Goal: Share content: Share content

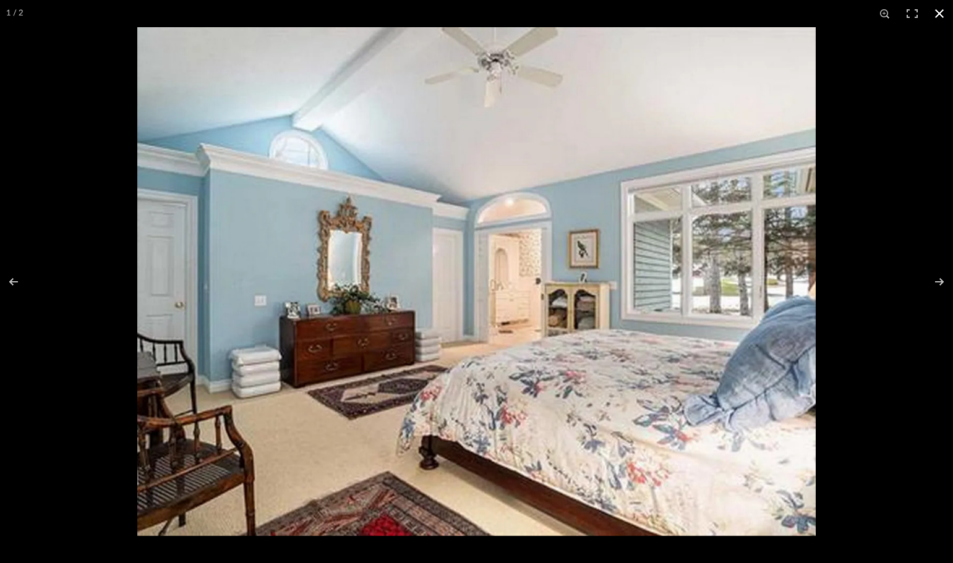
click at [941, 15] on button at bounding box center [938, 13] width 27 height 27
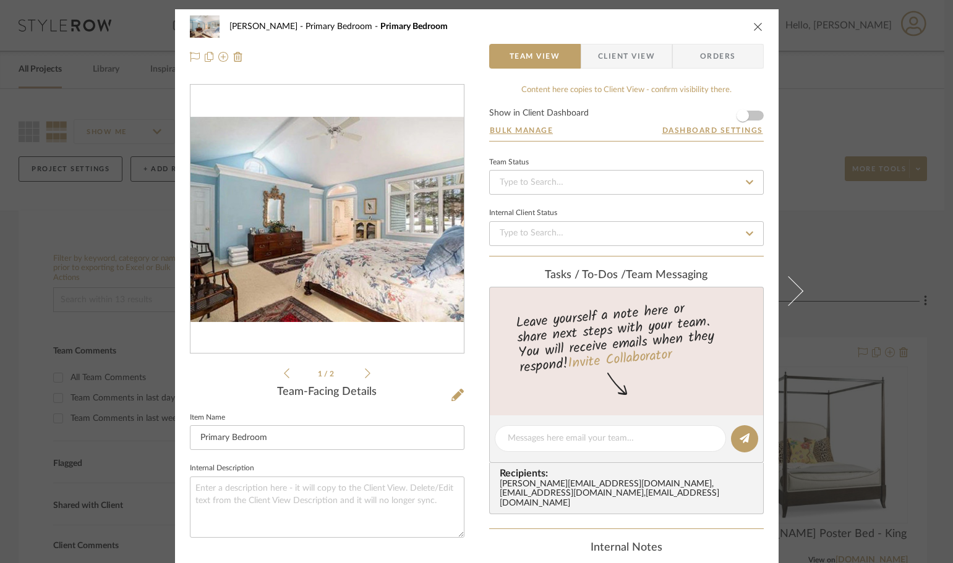
click at [756, 22] on icon "close" at bounding box center [758, 27] width 10 height 10
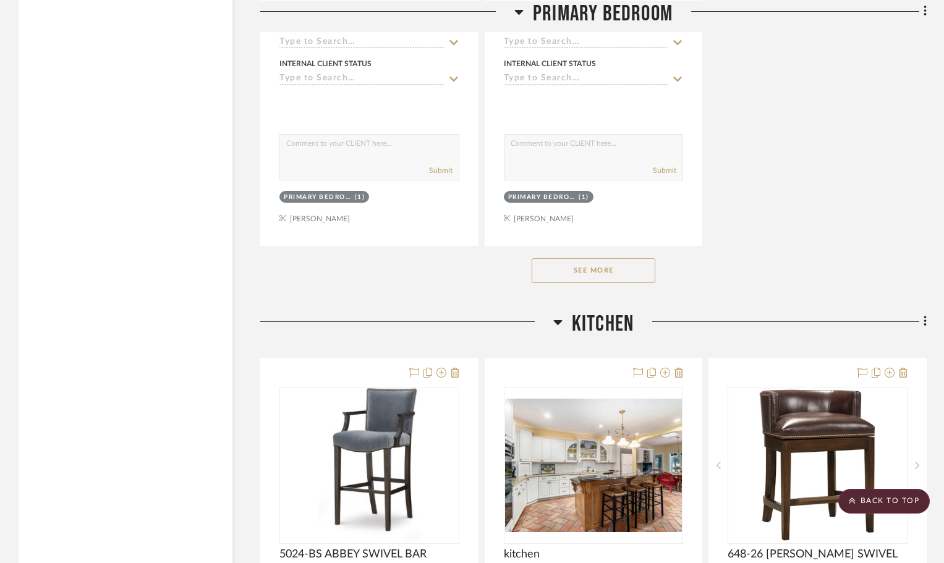
scroll to position [1793, 0]
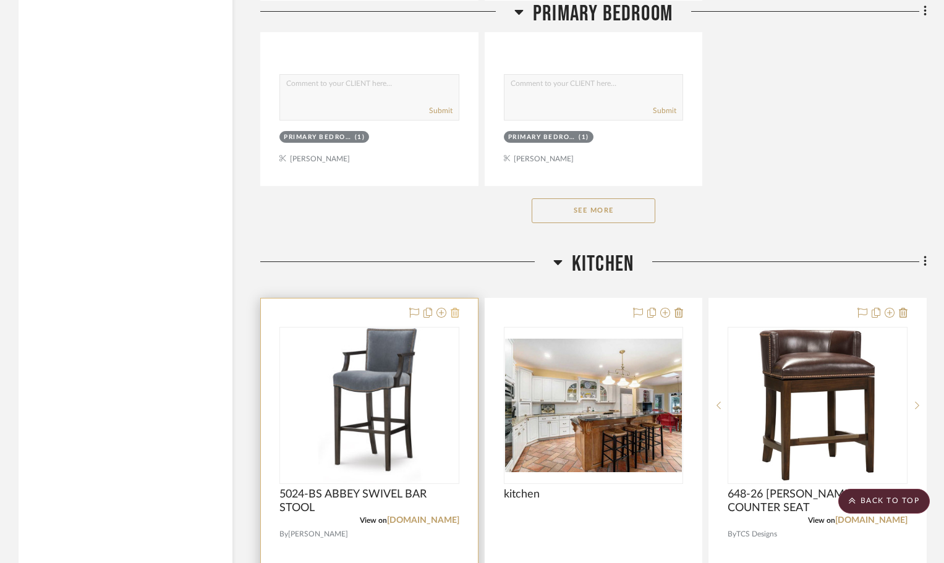
click at [453, 312] on icon at bounding box center [455, 313] width 9 height 10
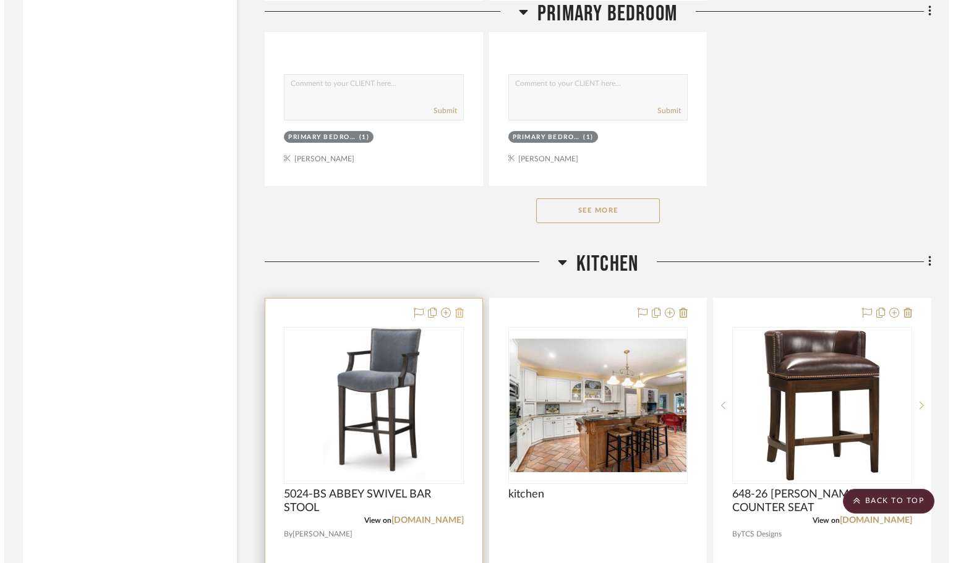
scroll to position [0, 0]
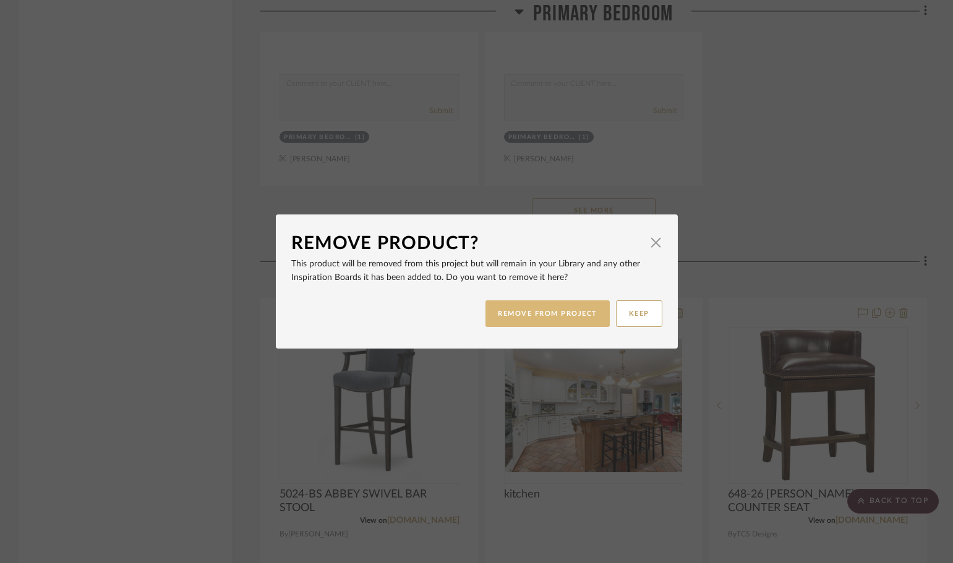
click at [545, 310] on button "REMOVE FROM PROJECT" at bounding box center [547, 313] width 124 height 27
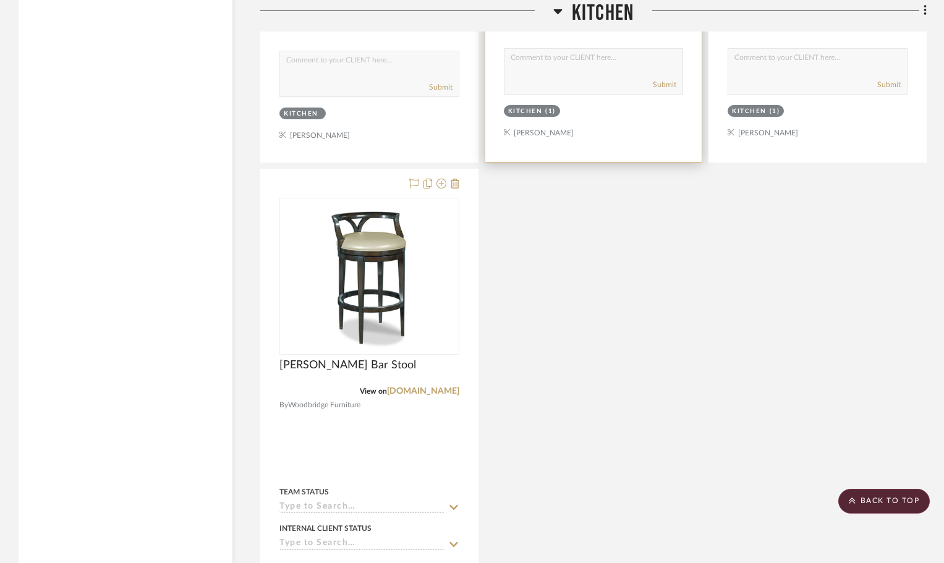
scroll to position [2702, 0]
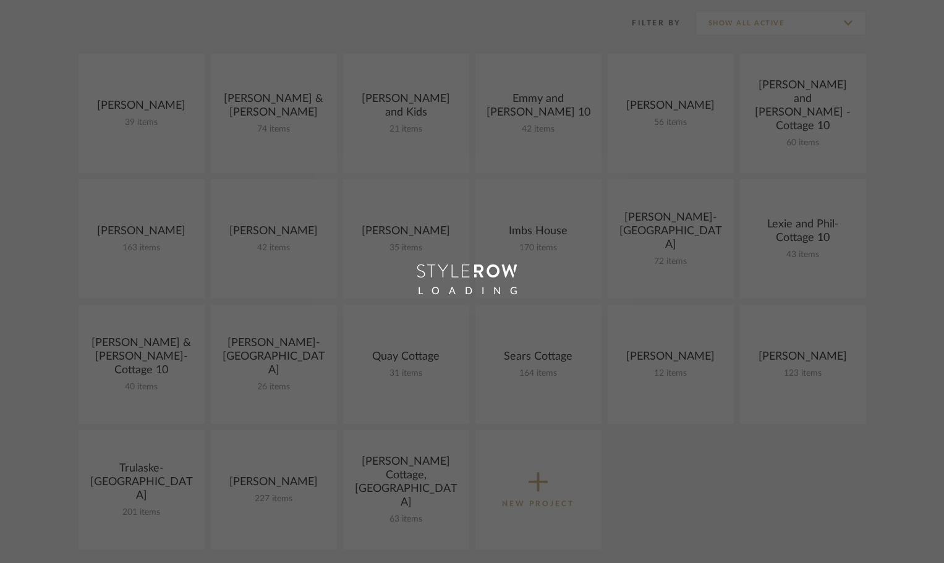
scroll to position [247, 0]
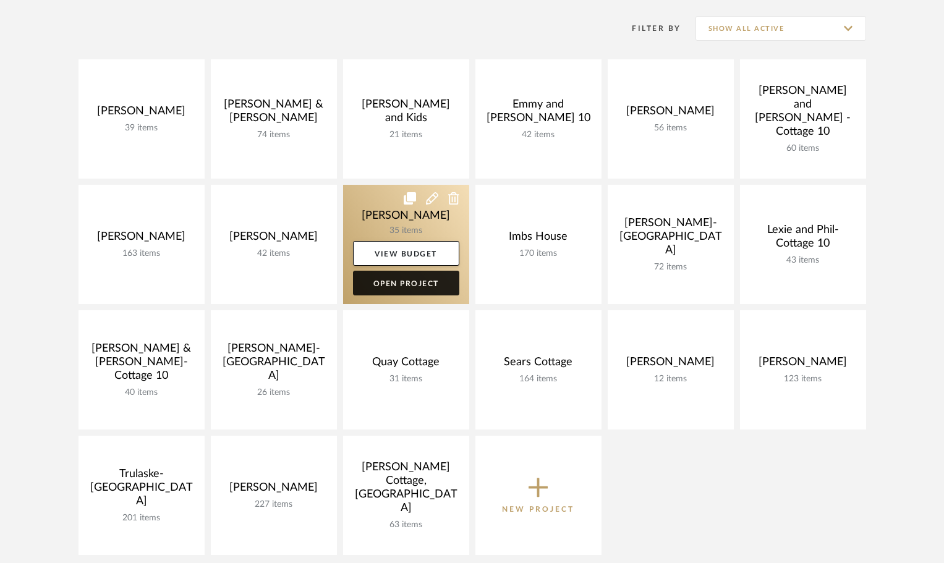
click at [399, 289] on link "Open Project" at bounding box center [406, 283] width 106 height 25
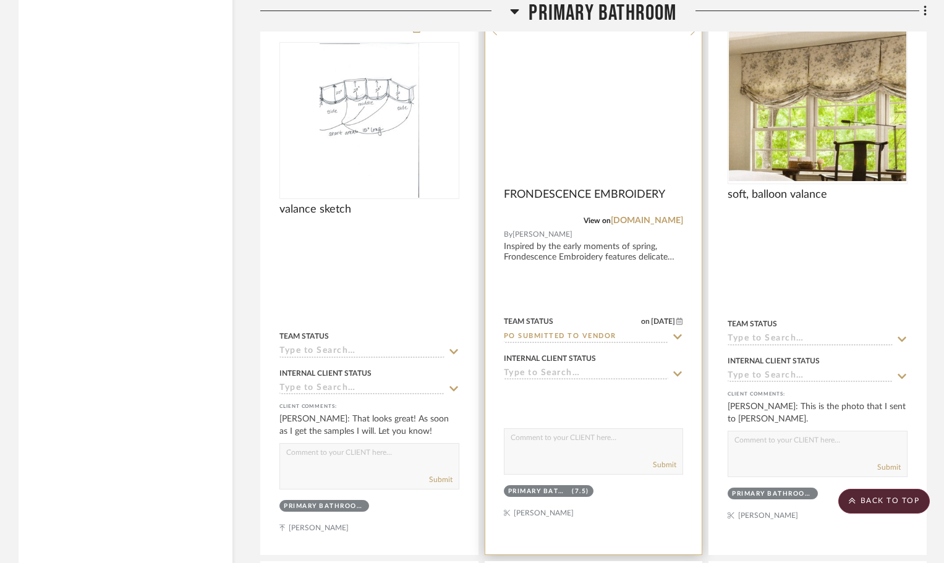
scroll to position [2040, 0]
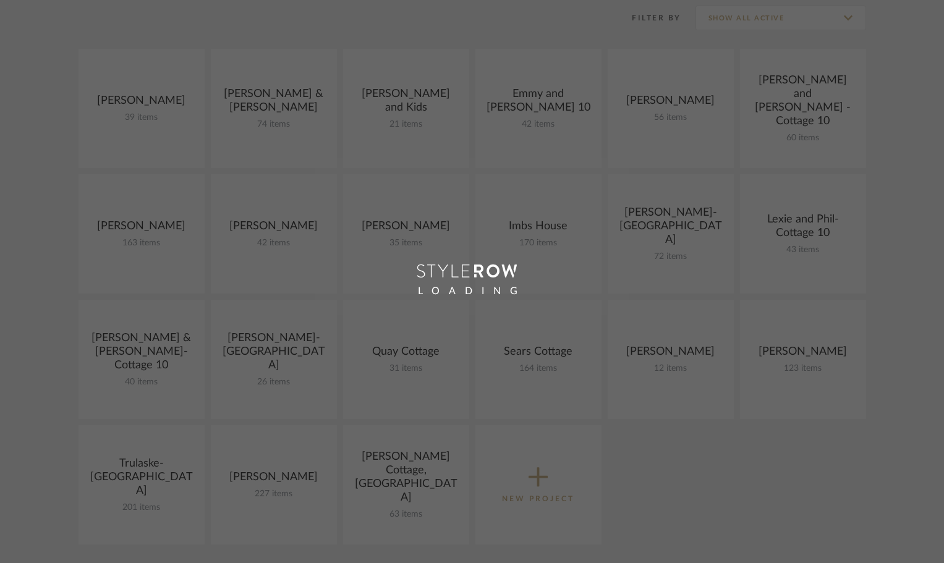
scroll to position [247, 0]
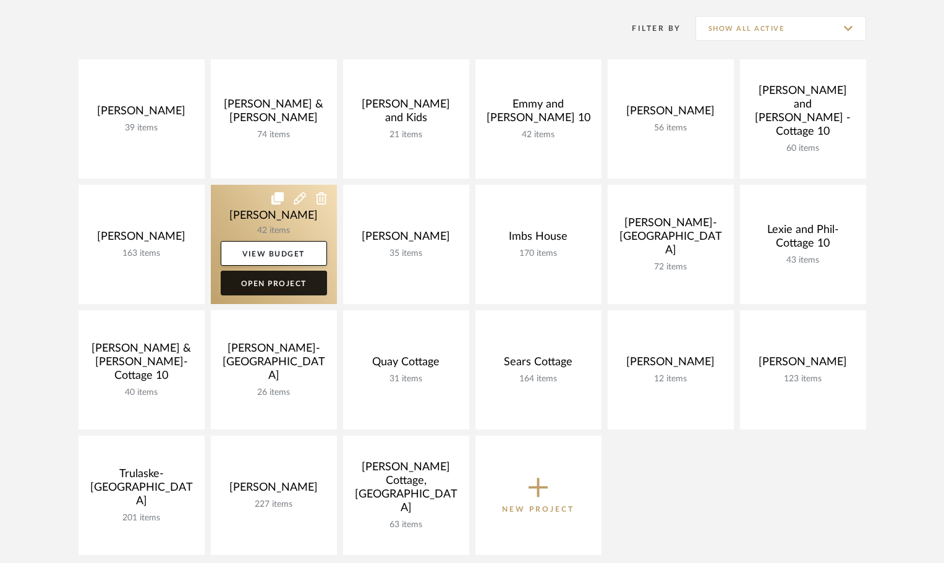
click at [281, 279] on link "Open Project" at bounding box center [274, 283] width 106 height 25
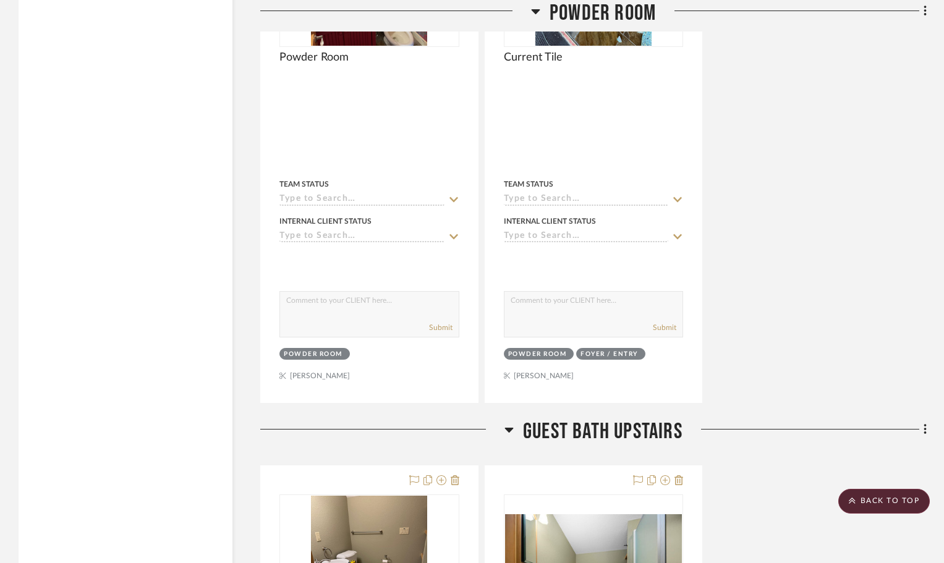
scroll to position [5996, 0]
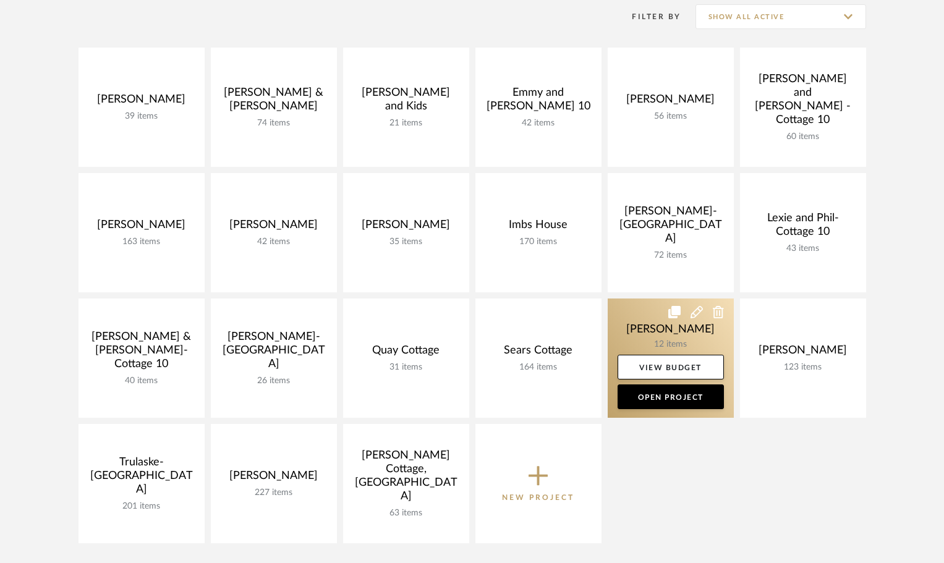
scroll to position [247, 0]
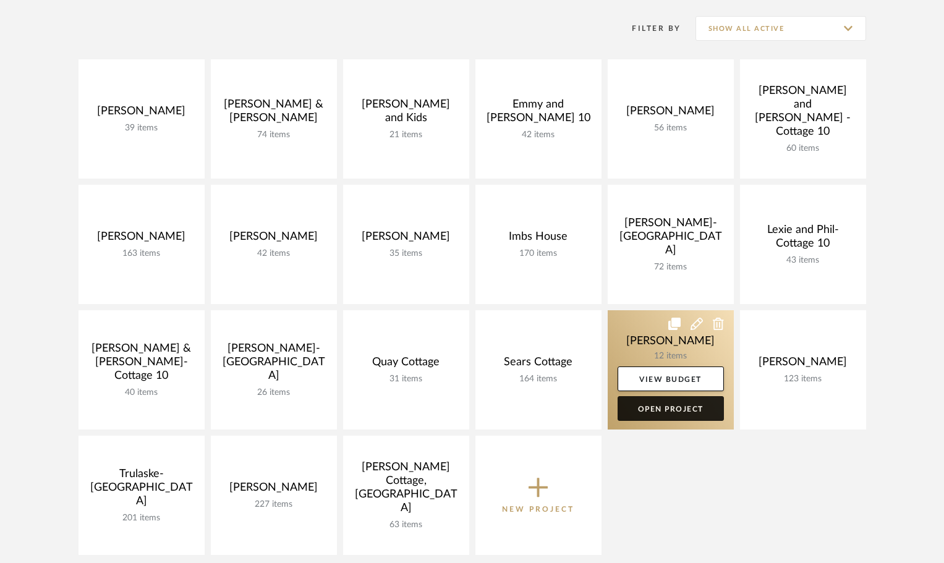
click at [674, 412] on link "Open Project" at bounding box center [671, 408] width 106 height 25
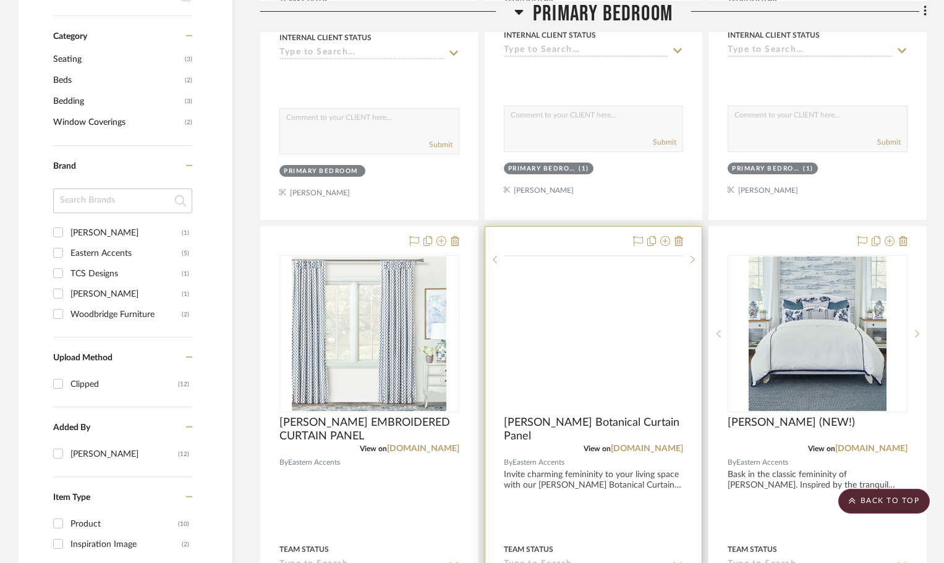
scroll to position [680, 0]
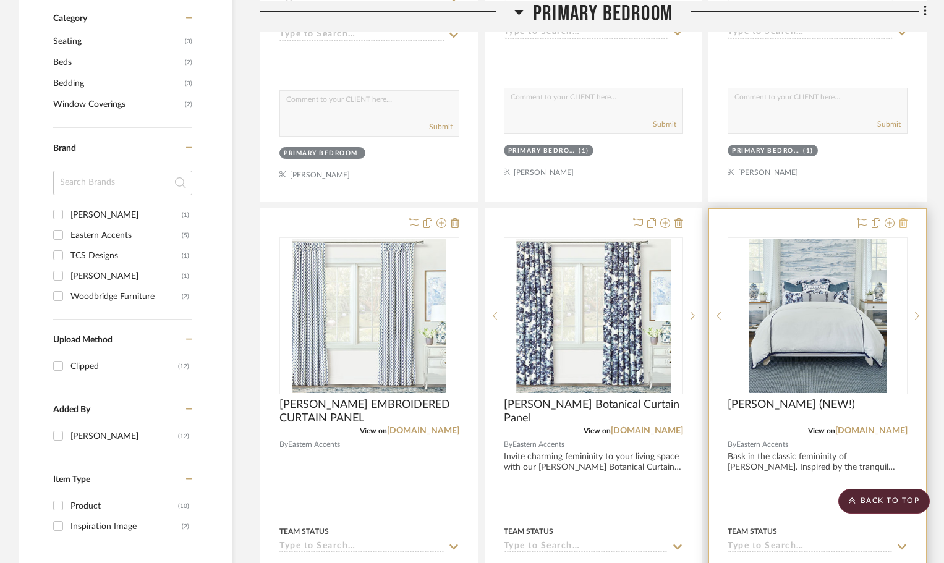
click at [904, 224] on icon at bounding box center [903, 223] width 9 height 10
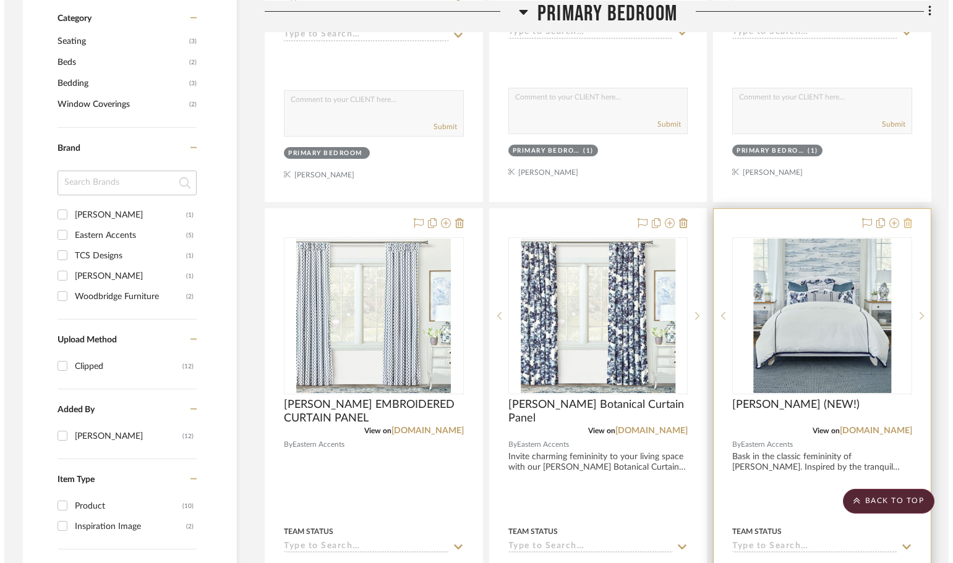
scroll to position [0, 0]
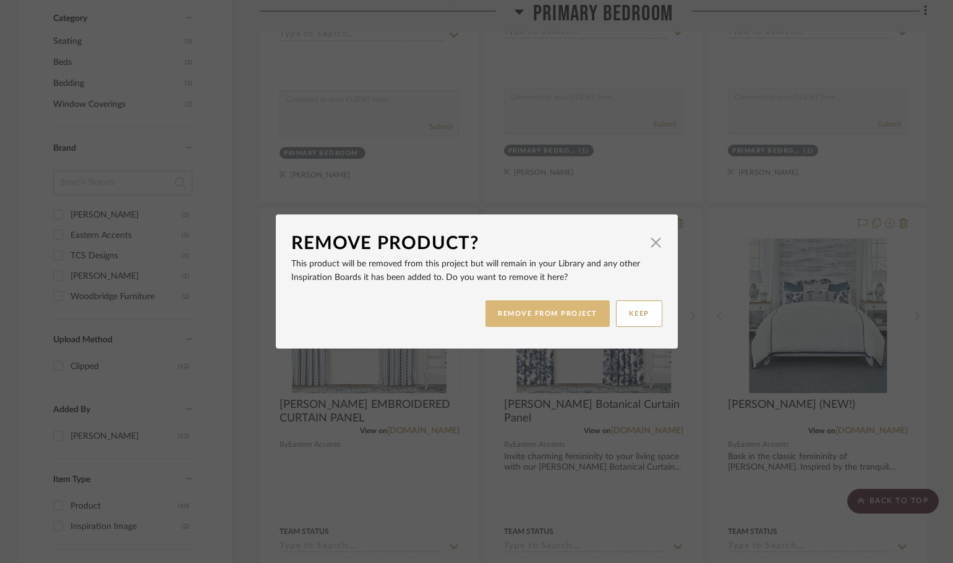
click at [533, 315] on button "REMOVE FROM PROJECT" at bounding box center [547, 313] width 124 height 27
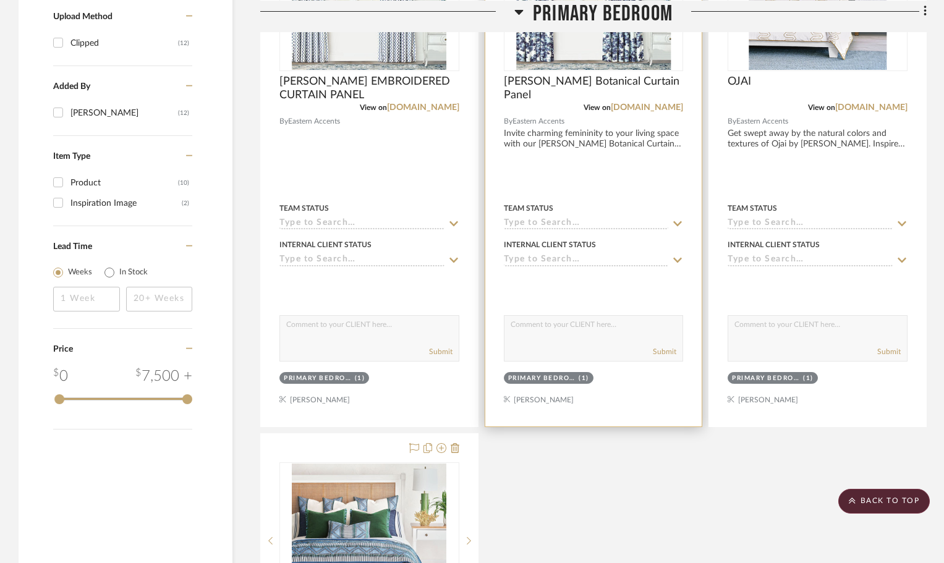
scroll to position [1051, 0]
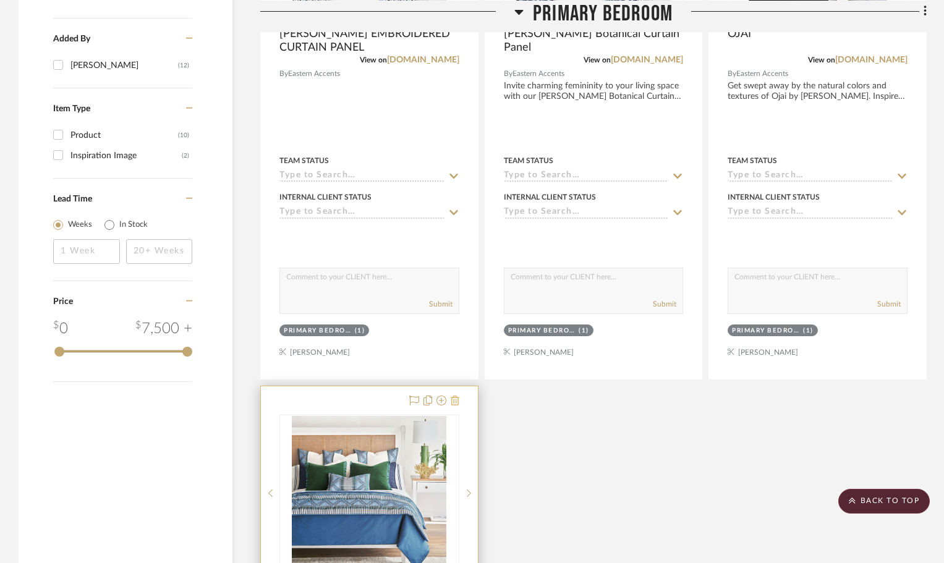
click at [454, 397] on icon at bounding box center [455, 401] width 9 height 10
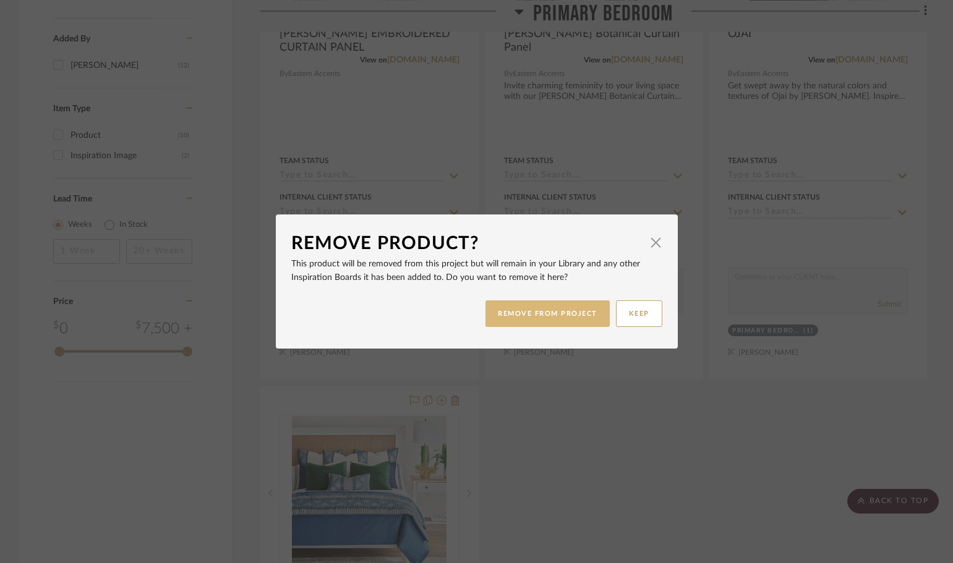
click at [532, 315] on button "REMOVE FROM PROJECT" at bounding box center [547, 313] width 124 height 27
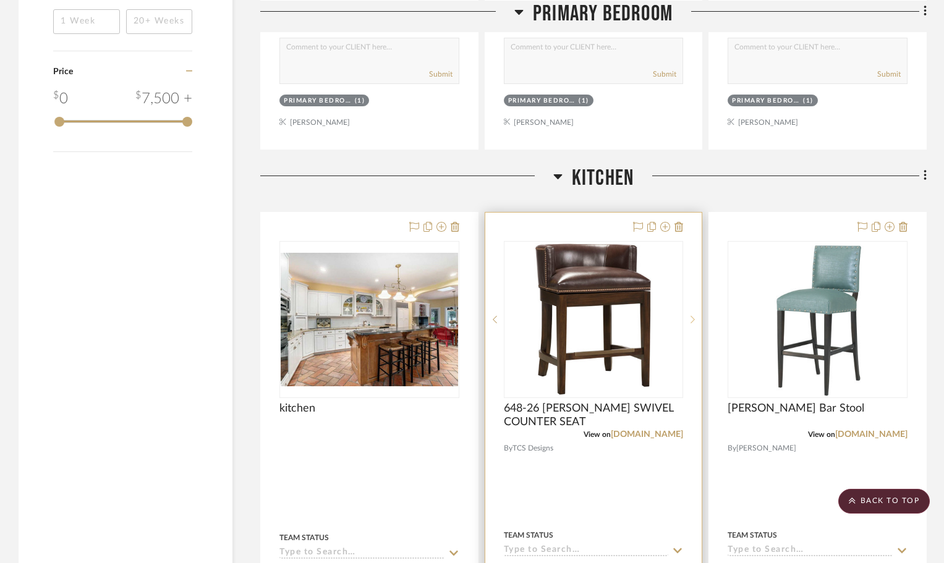
scroll to position [1298, 0]
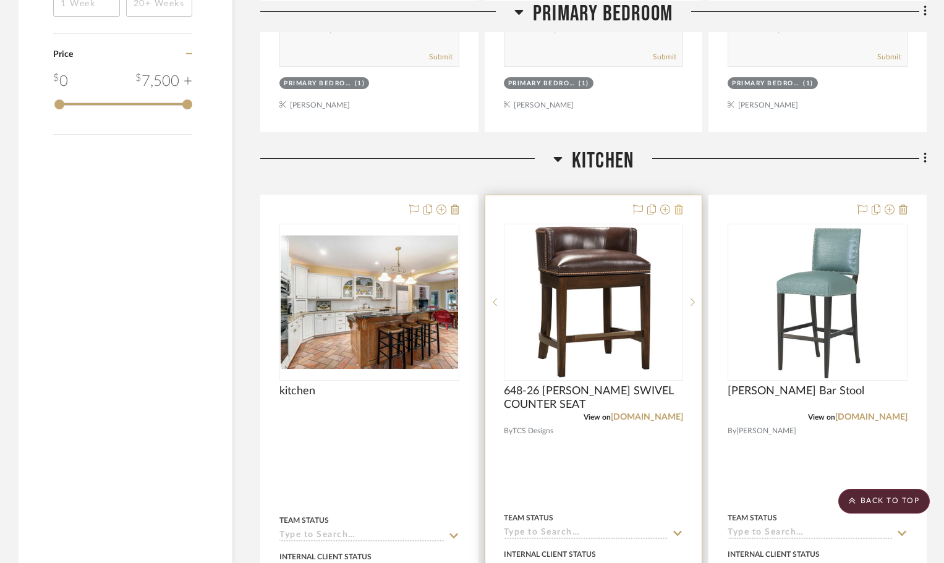
click at [681, 207] on icon at bounding box center [678, 210] width 9 height 10
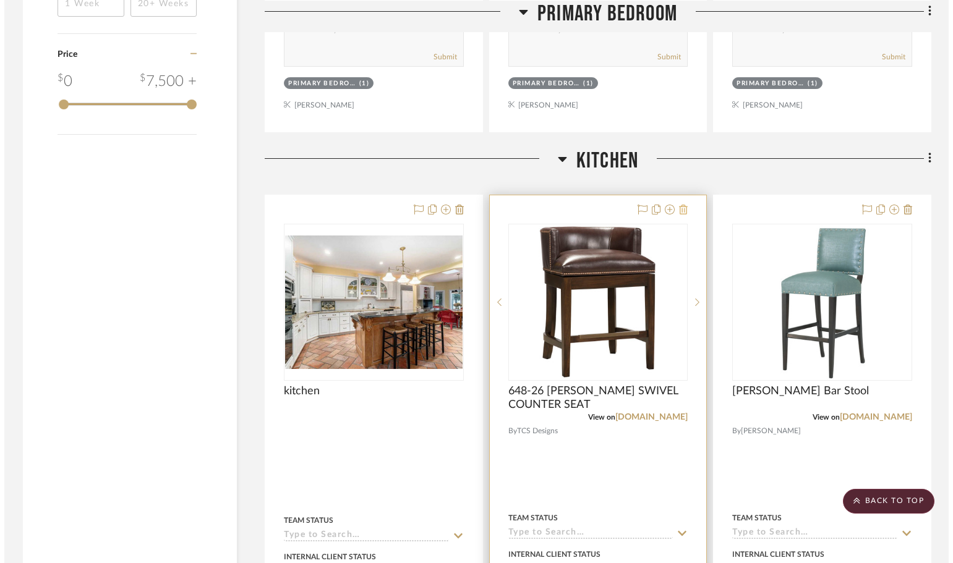
scroll to position [0, 0]
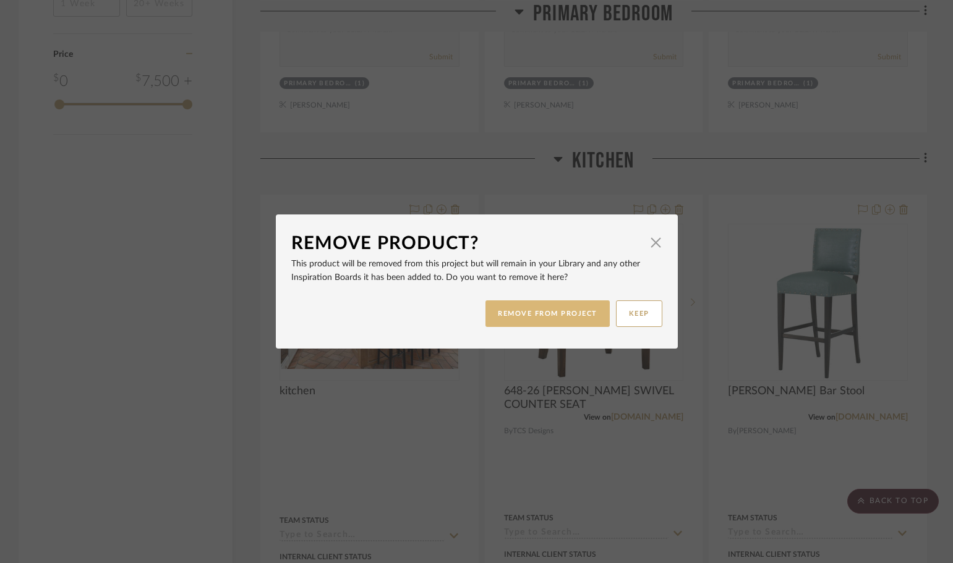
click at [545, 315] on button "REMOVE FROM PROJECT" at bounding box center [547, 313] width 124 height 27
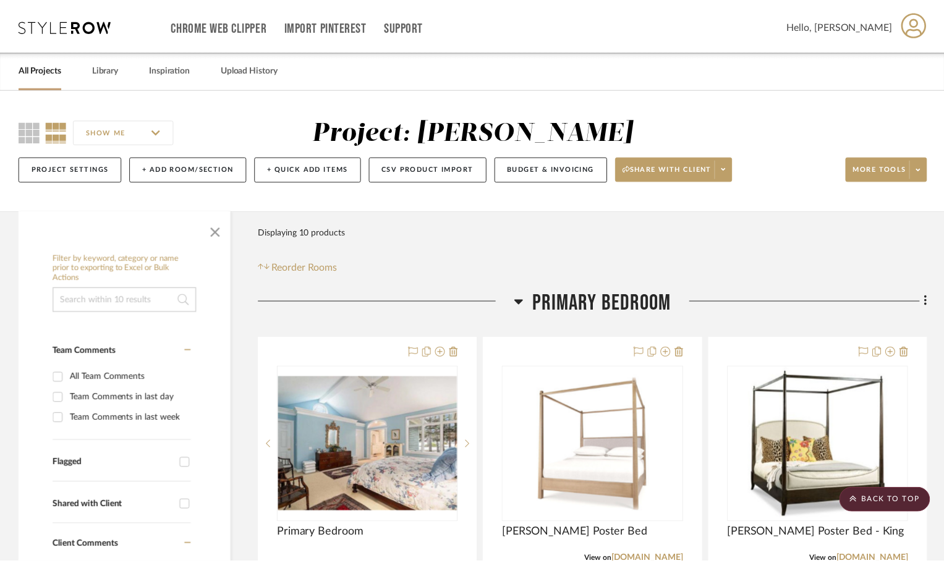
scroll to position [1298, 0]
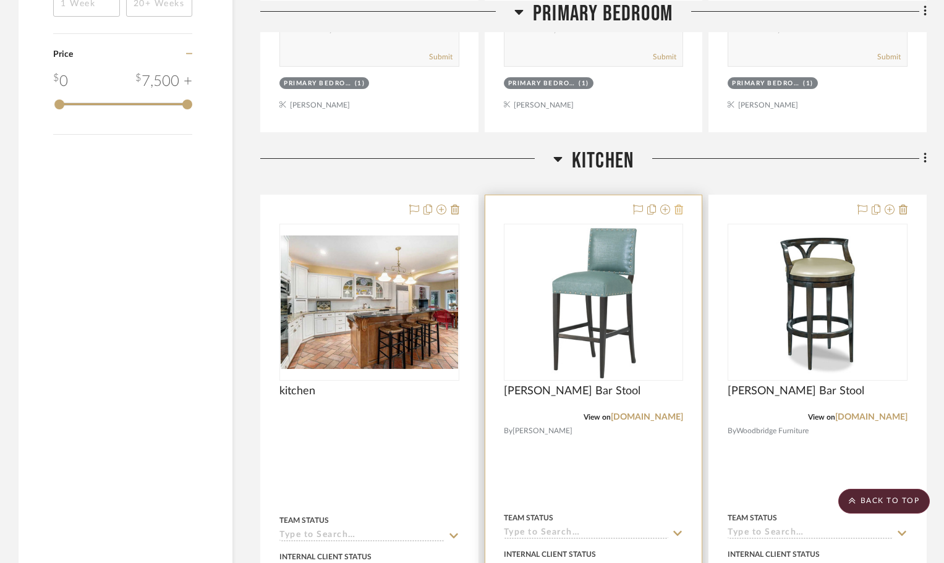
click at [677, 209] on icon at bounding box center [678, 210] width 9 height 10
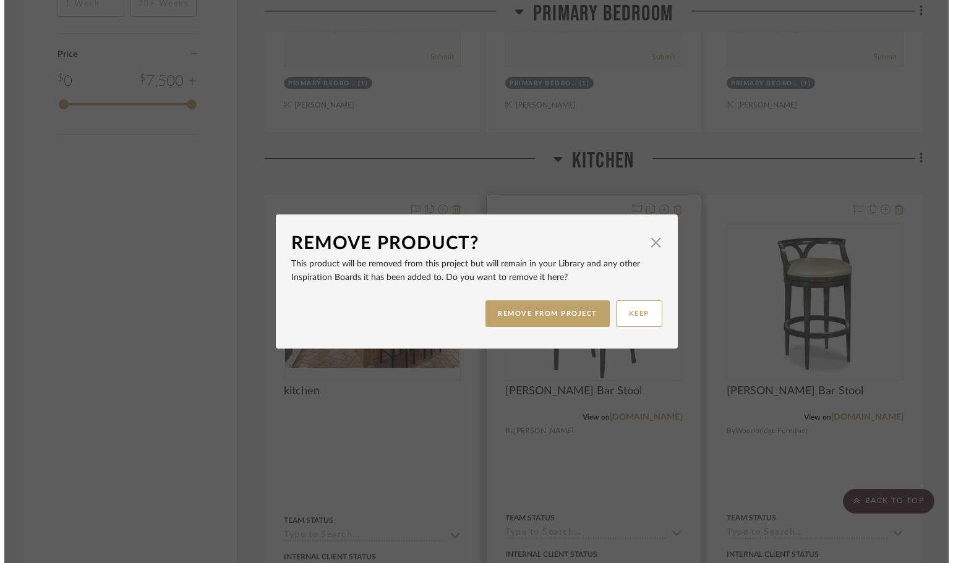
scroll to position [0, 0]
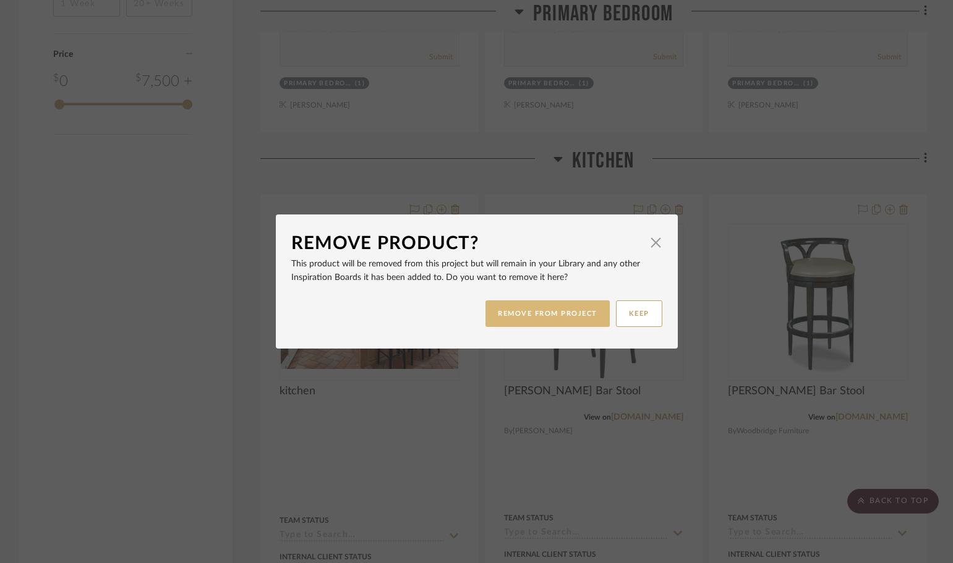
click at [553, 313] on button "REMOVE FROM PROJECT" at bounding box center [547, 313] width 124 height 27
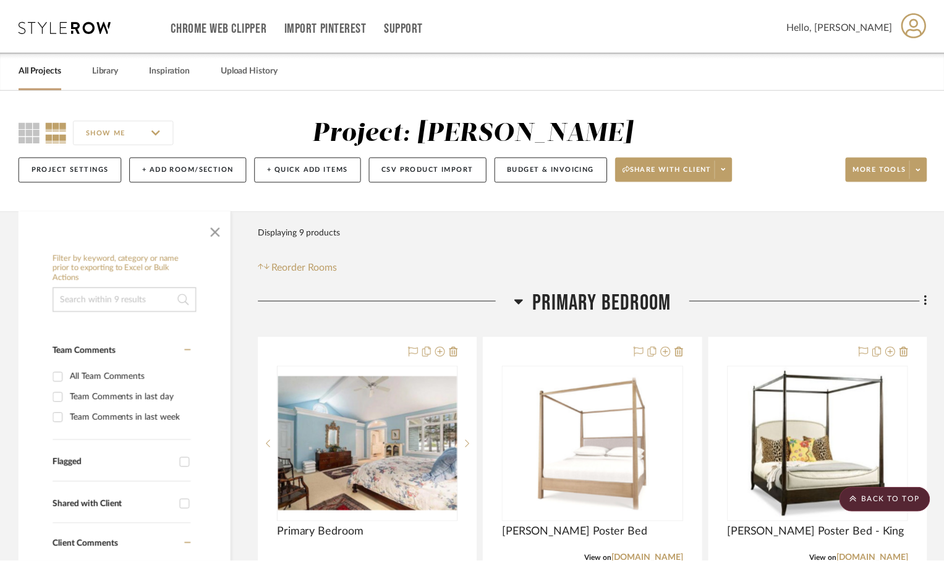
scroll to position [1298, 0]
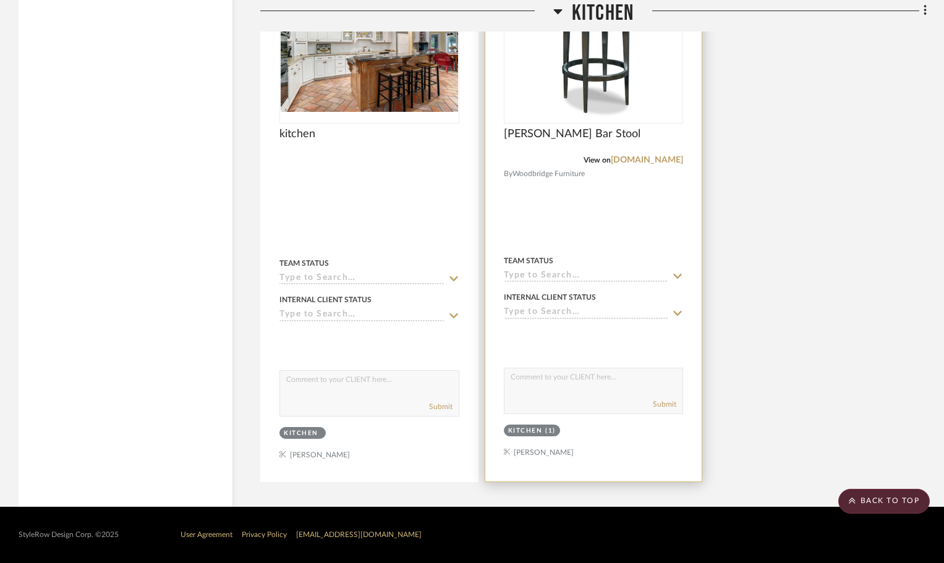
scroll to position [1556, 0]
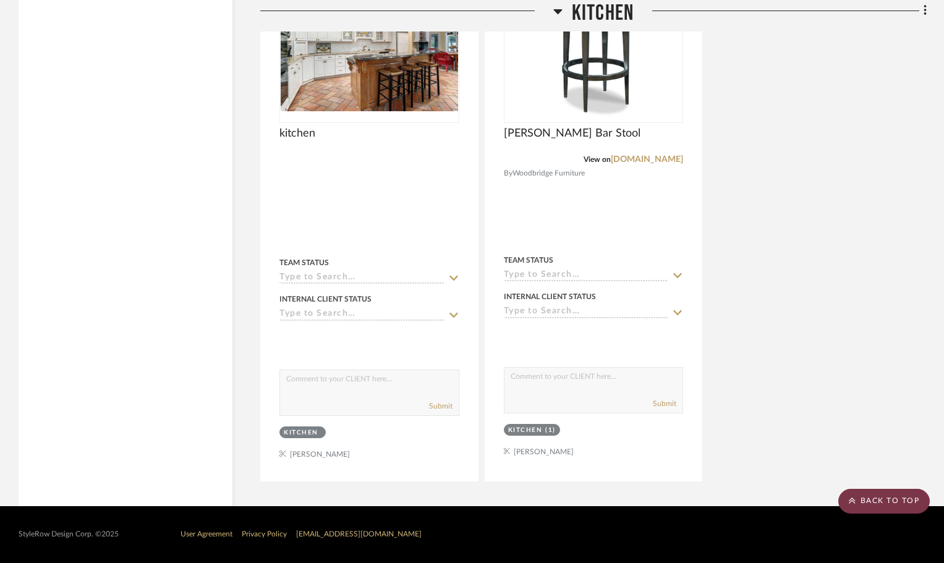
click at [878, 498] on scroll-to-top-button "BACK TO TOP" at bounding box center [883, 501] width 91 height 25
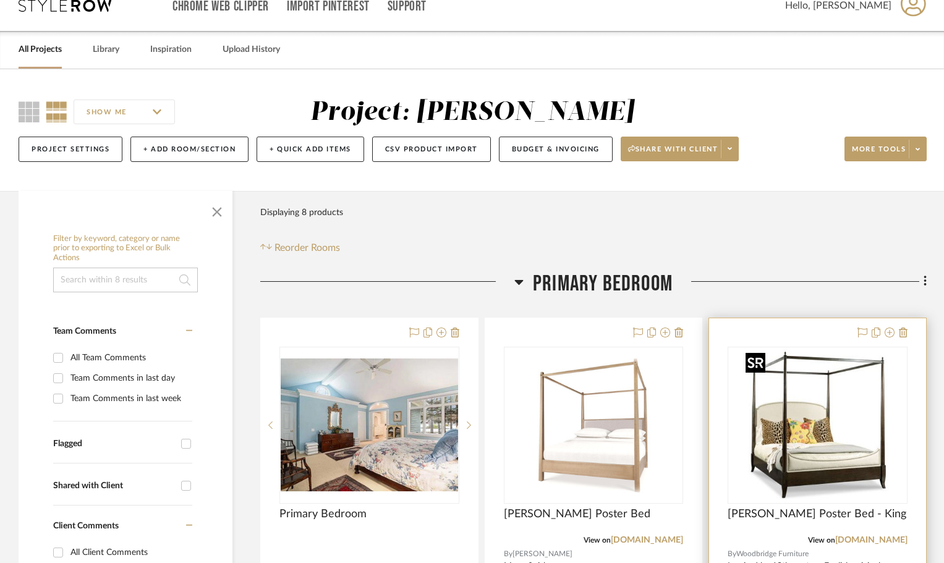
scroll to position [0, 0]
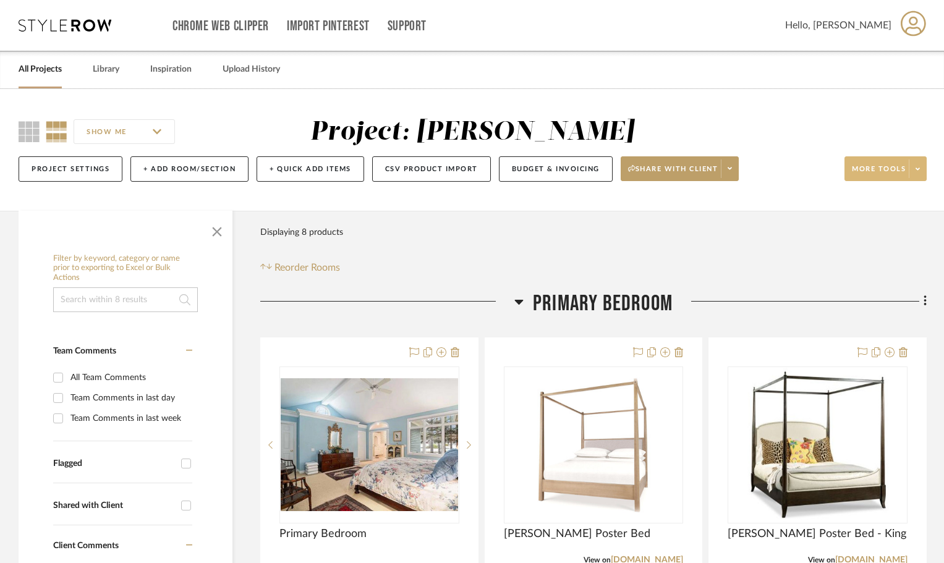
click at [875, 171] on span "More tools" at bounding box center [879, 173] width 54 height 19
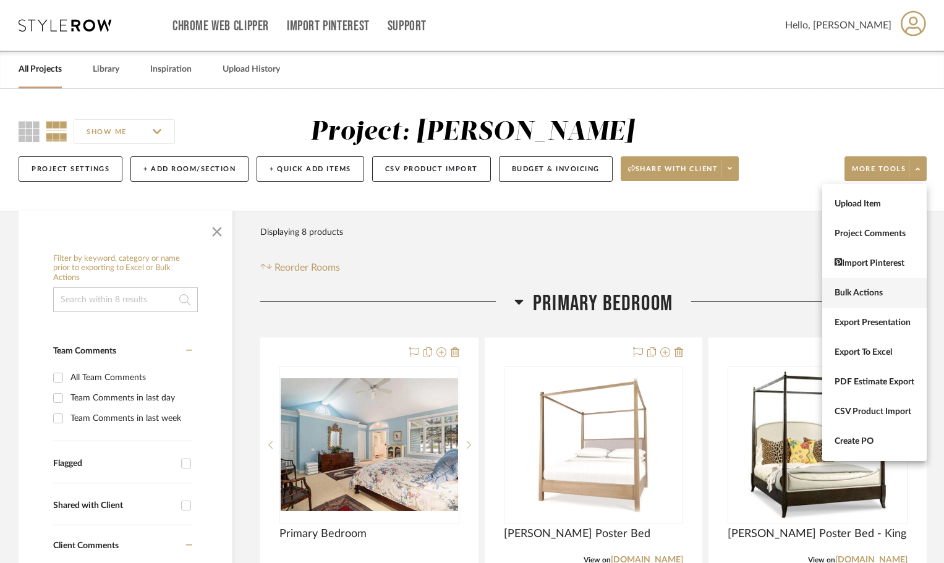
click at [845, 285] on button "Bulk Actions" at bounding box center [874, 293] width 104 height 30
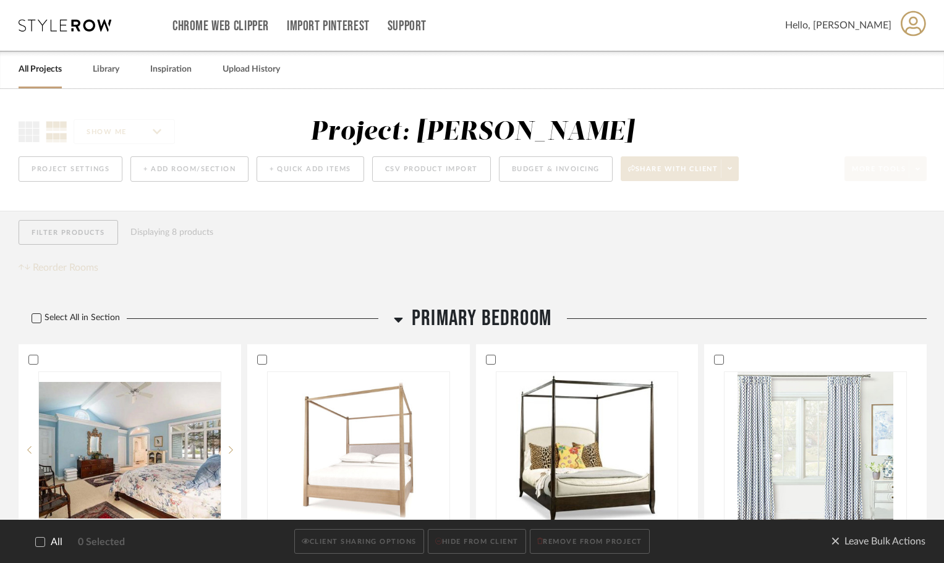
click at [39, 317] on icon at bounding box center [37, 318] width 8 height 6
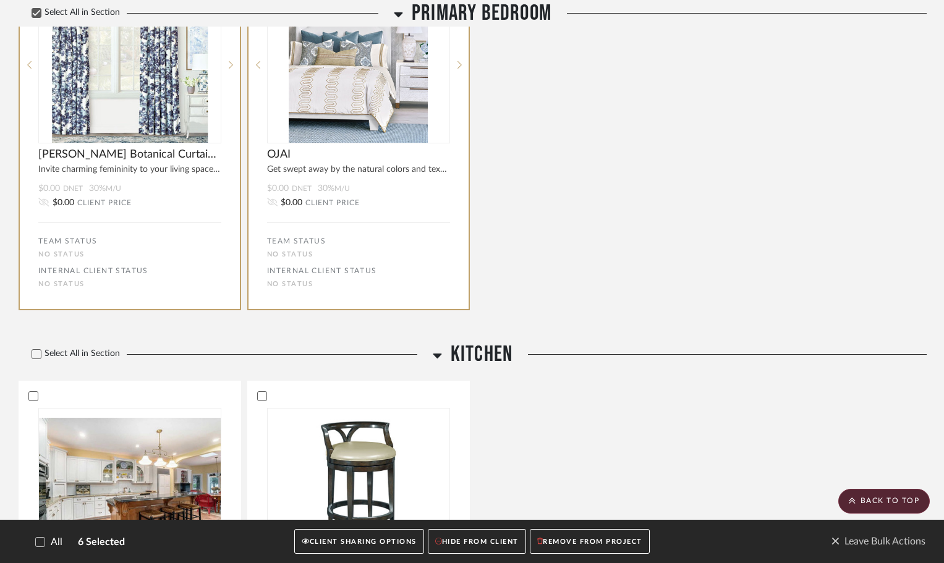
scroll to position [743, 0]
click at [35, 353] on icon at bounding box center [36, 353] width 9 height 9
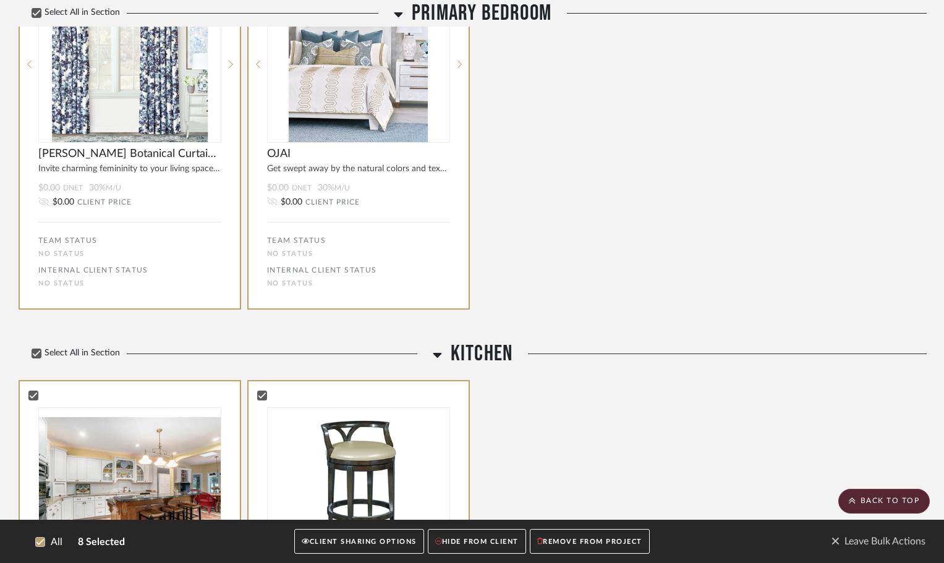
click at [339, 542] on button "CLIENT SHARING OPTIONS" at bounding box center [358, 541] width 129 height 25
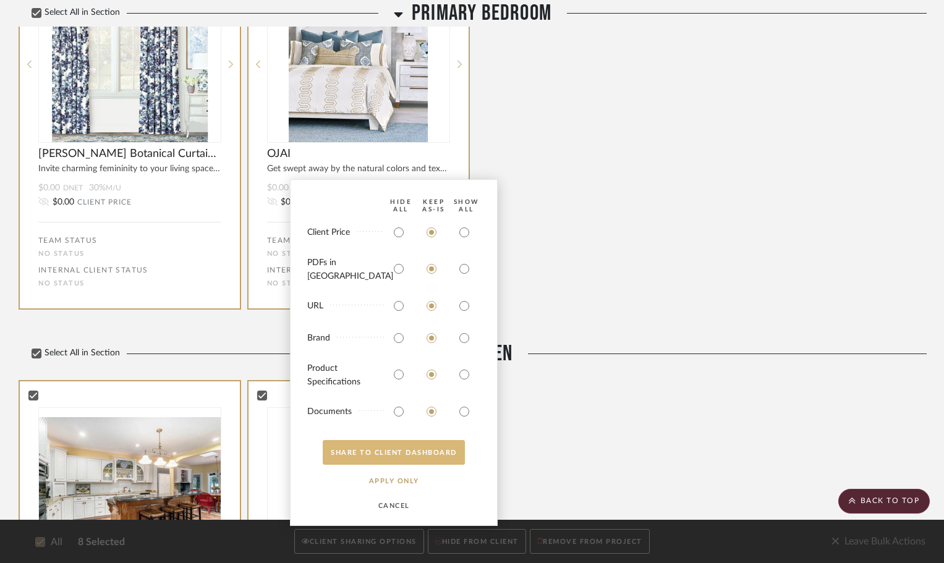
click at [402, 452] on button "SHARE TO CLIENT Dashboard" at bounding box center [394, 452] width 142 height 25
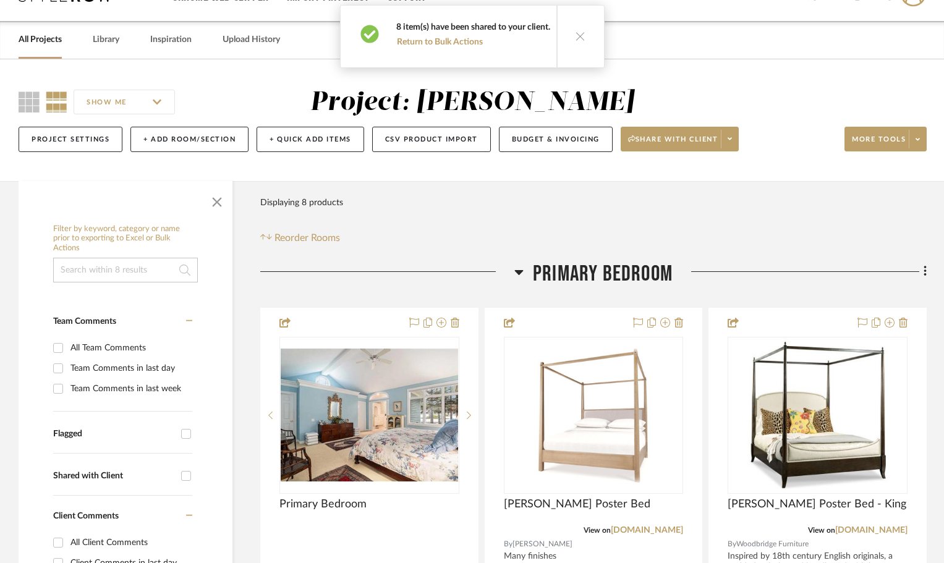
scroll to position [0, 0]
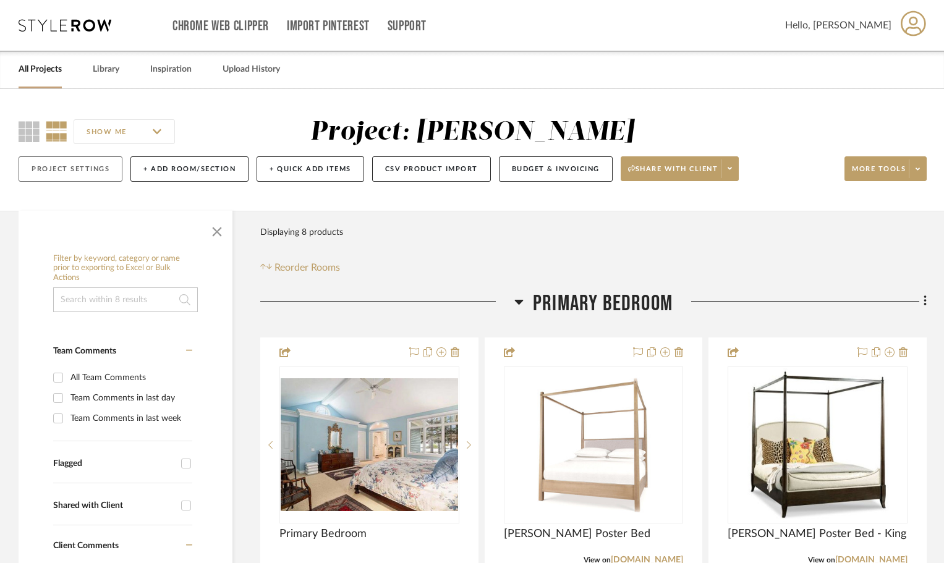
click at [61, 169] on button "Project Settings" at bounding box center [71, 168] width 104 height 25
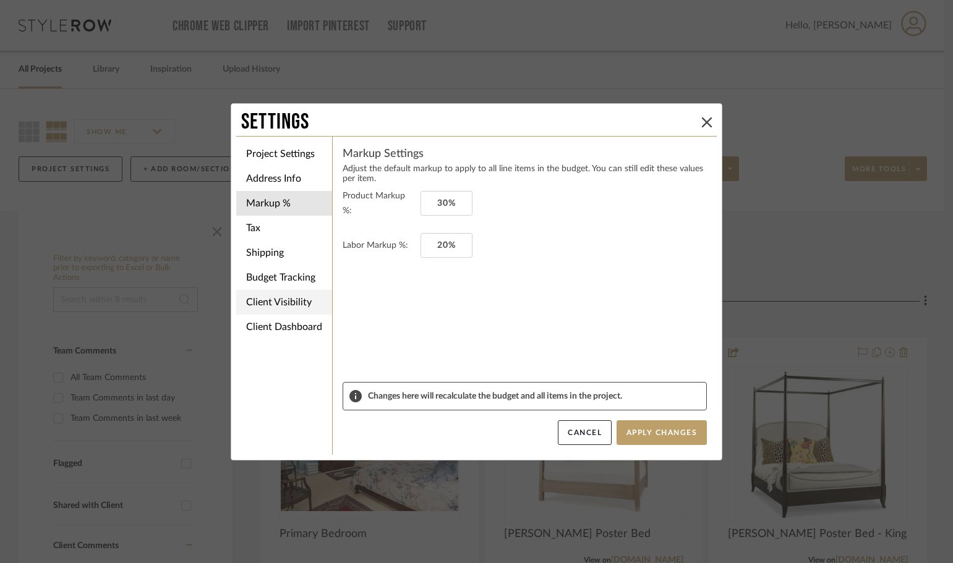
click at [278, 309] on li "Client Visibility" at bounding box center [284, 302] width 96 height 25
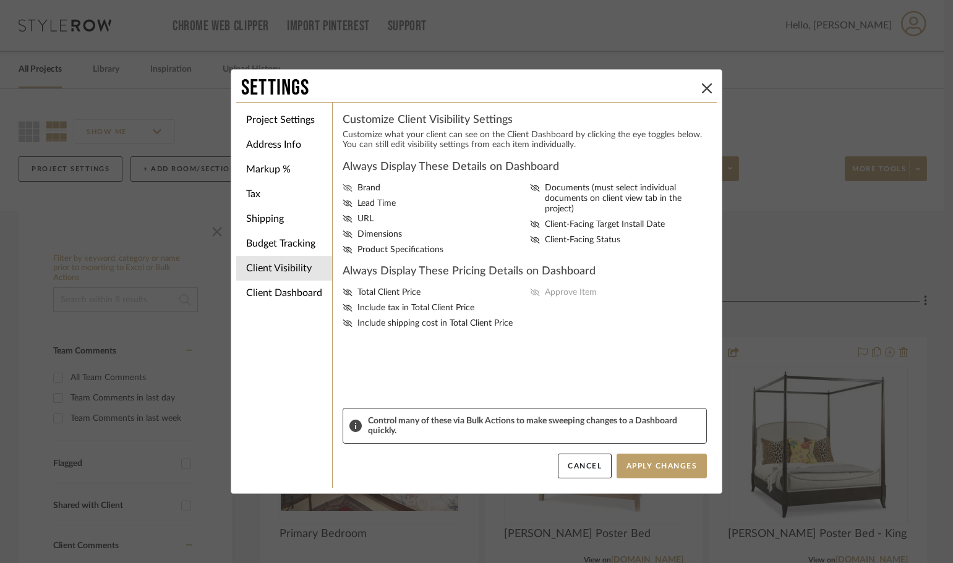
click at [342, 187] on icon at bounding box center [346, 187] width 9 height 7
click at [0, 0] on input "Brand" at bounding box center [0, 0] width 0 height 0
click at [342, 232] on icon at bounding box center [347, 234] width 10 height 7
click at [0, 0] on input "Dimensions" at bounding box center [0, 0] width 0 height 0
click at [658, 468] on button "Apply Changes" at bounding box center [661, 466] width 90 height 25
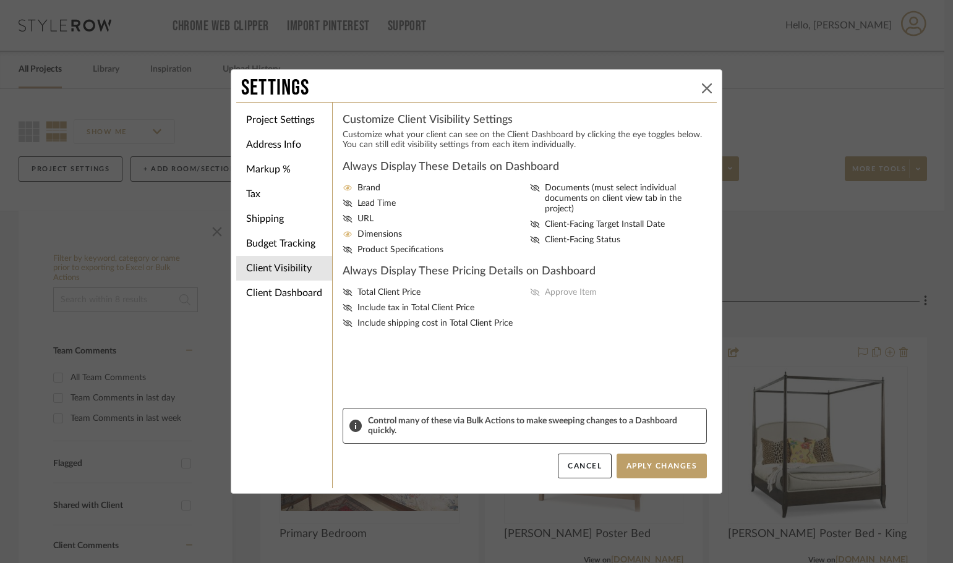
click at [703, 84] on icon at bounding box center [707, 88] width 10 height 10
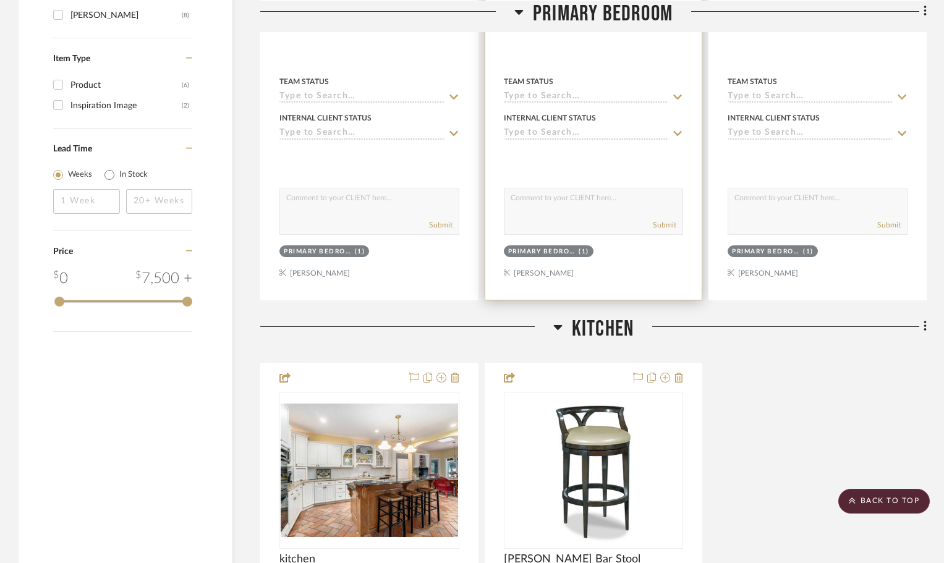
scroll to position [1059, 0]
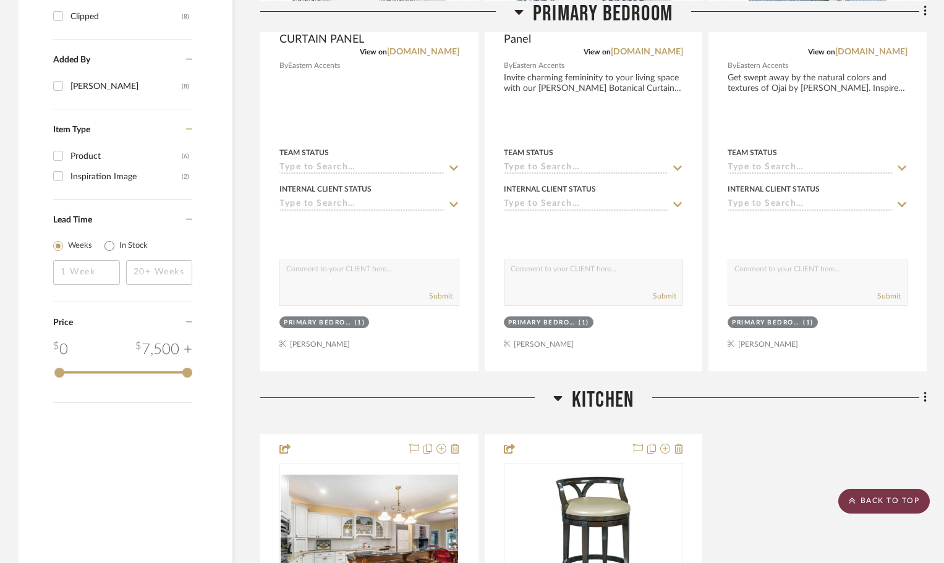
click at [881, 509] on scroll-to-top-button "BACK TO TOP" at bounding box center [883, 501] width 91 height 25
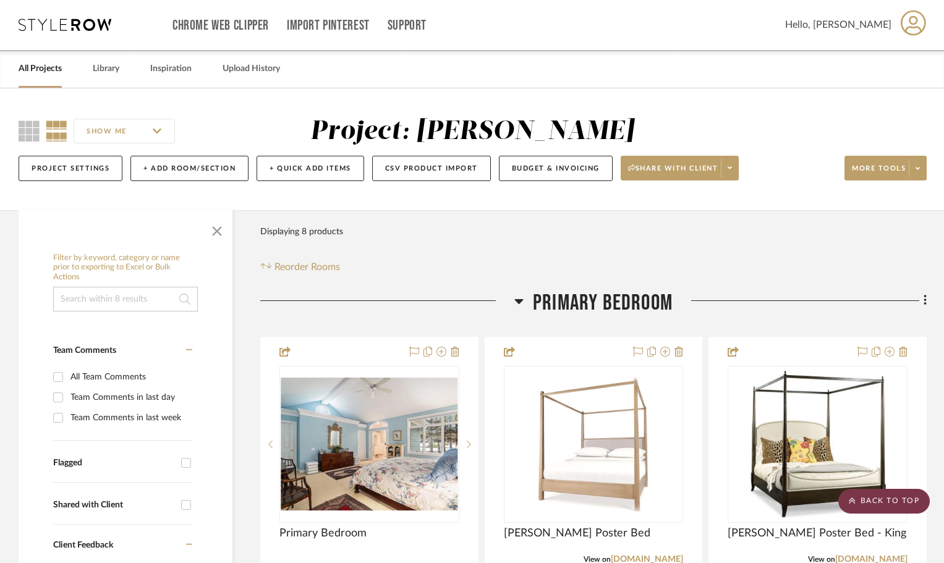
scroll to position [0, 0]
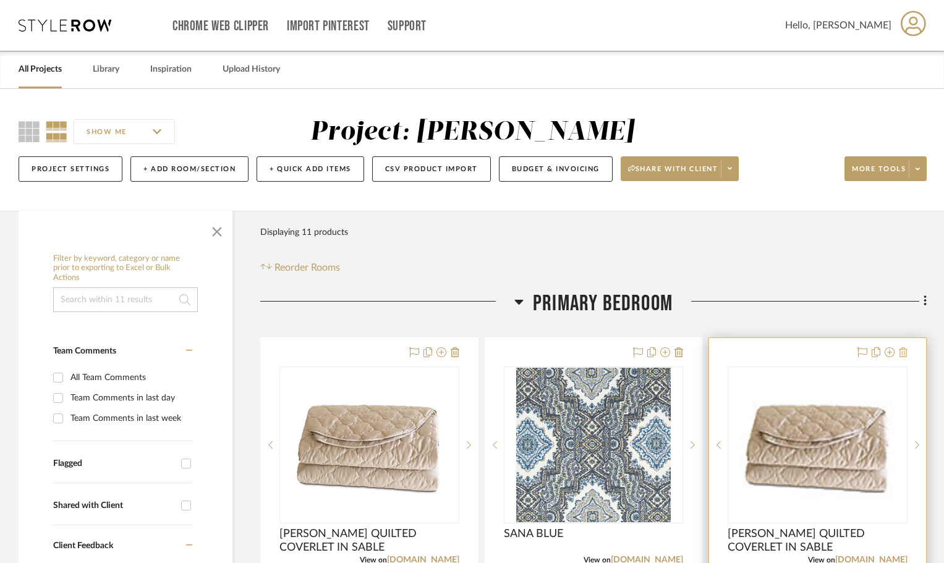
click at [902, 352] on icon at bounding box center [903, 352] width 9 height 10
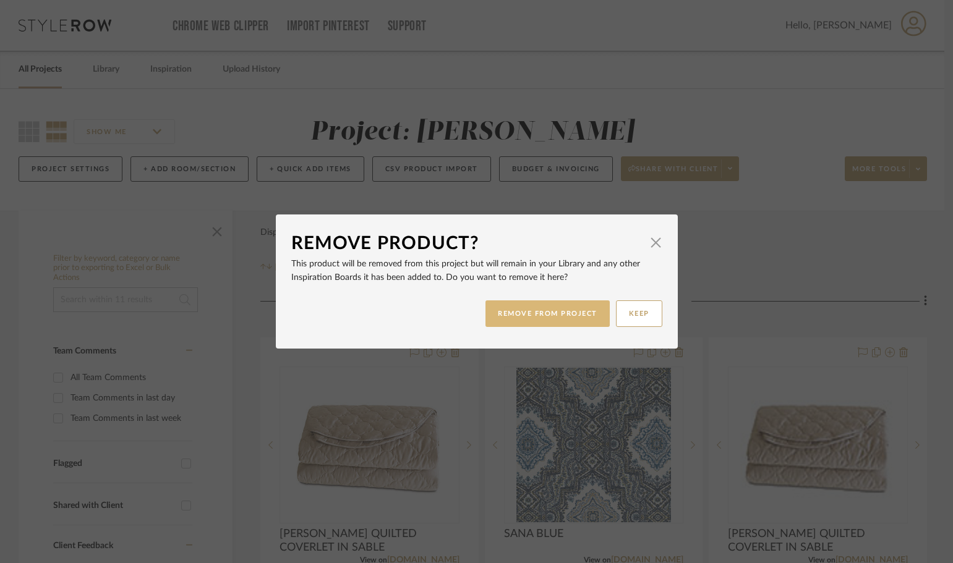
click at [560, 311] on button "REMOVE FROM PROJECT" at bounding box center [547, 313] width 124 height 27
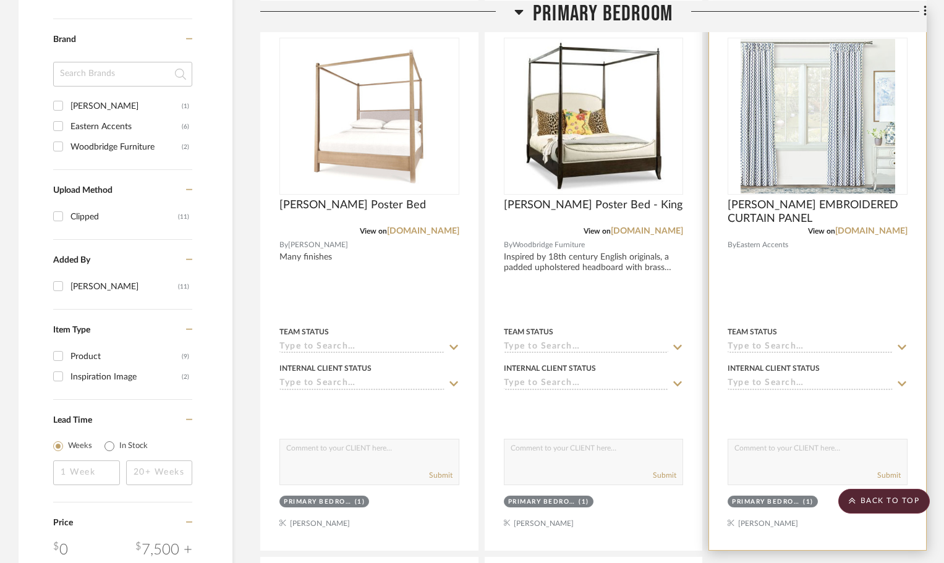
scroll to position [865, 0]
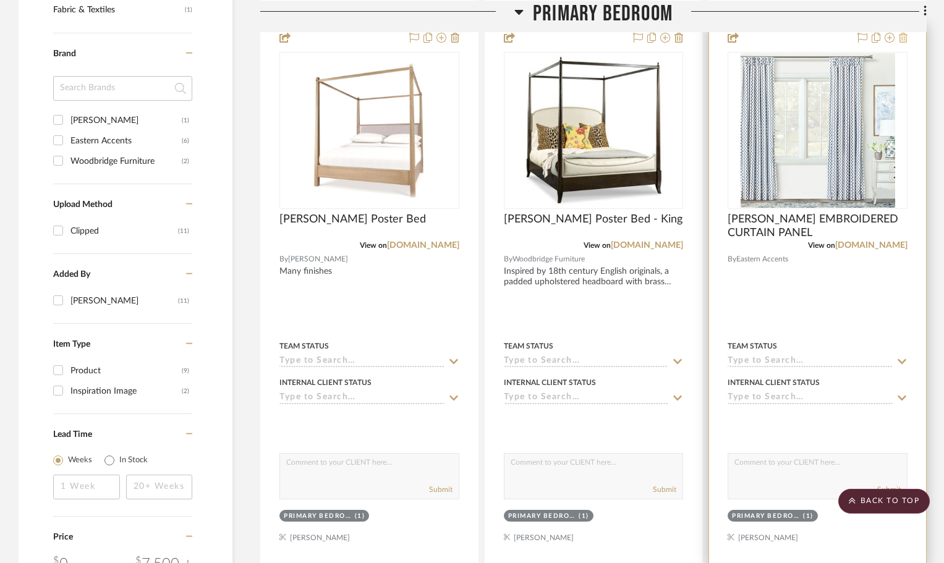
click at [901, 33] on icon at bounding box center [903, 38] width 9 height 10
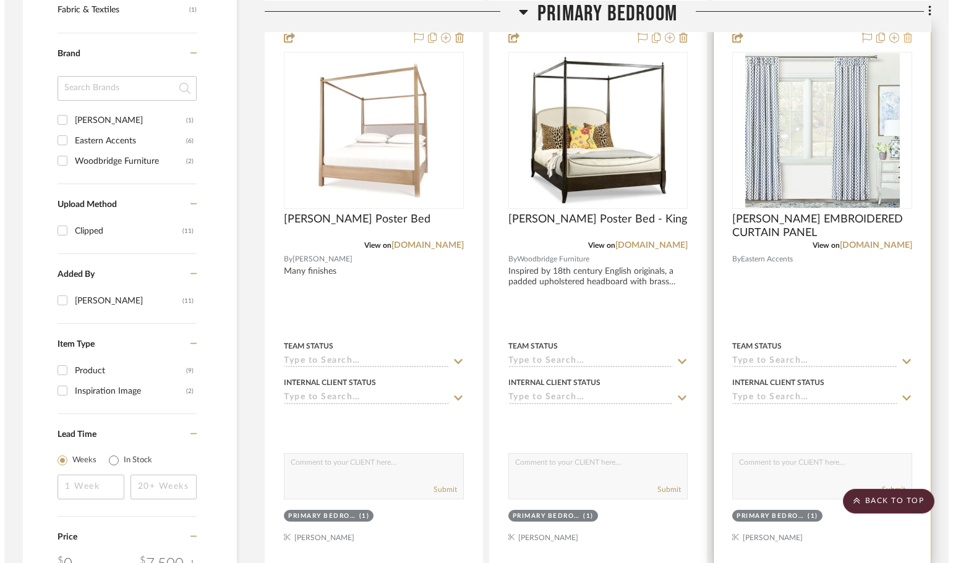
scroll to position [0, 0]
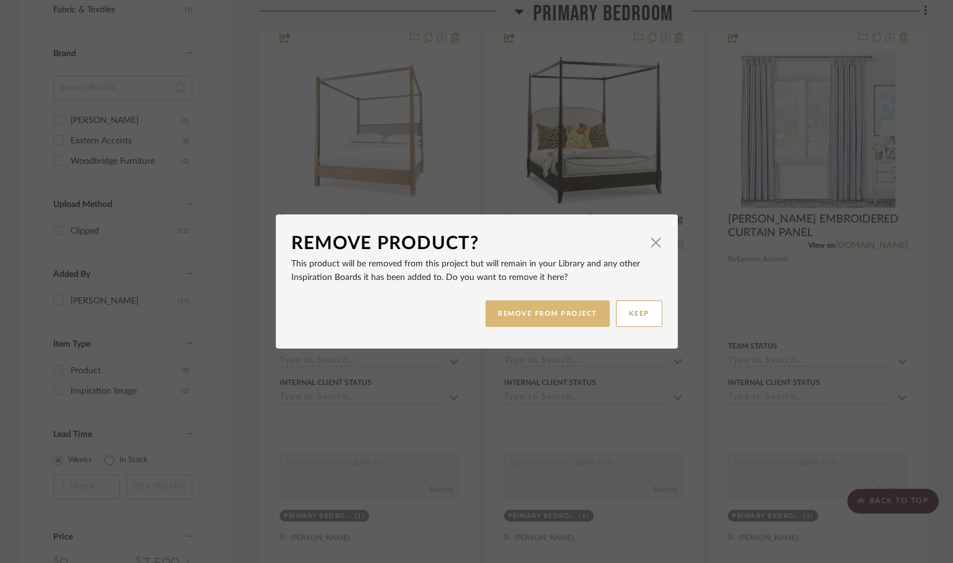
click at [556, 313] on button "REMOVE FROM PROJECT" at bounding box center [547, 313] width 124 height 27
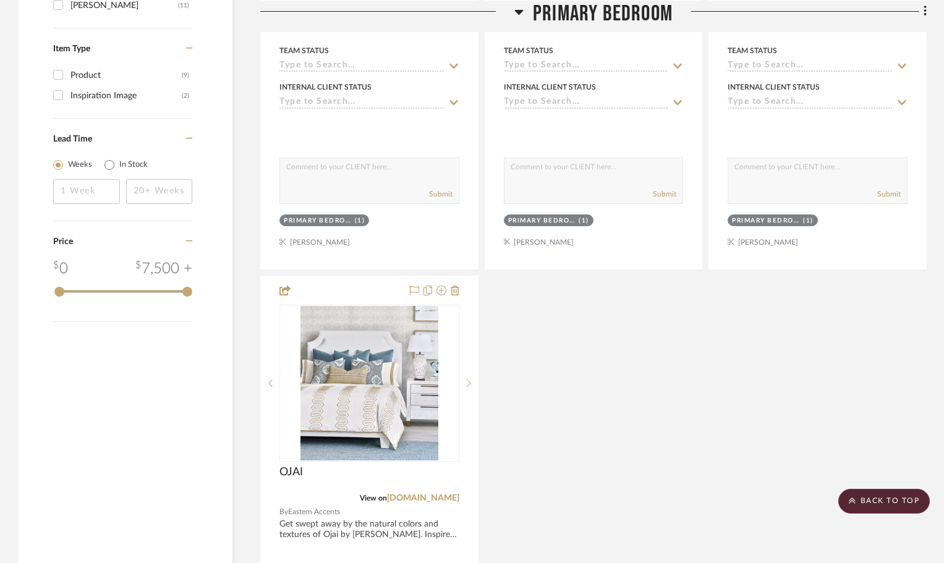
scroll to position [1174, 0]
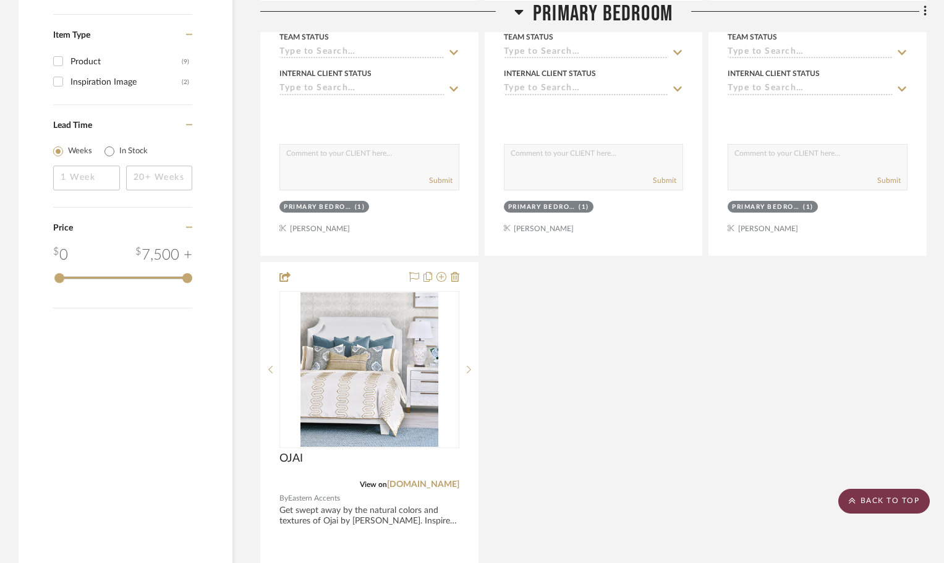
click at [891, 507] on scroll-to-top-button "BACK TO TOP" at bounding box center [883, 501] width 91 height 25
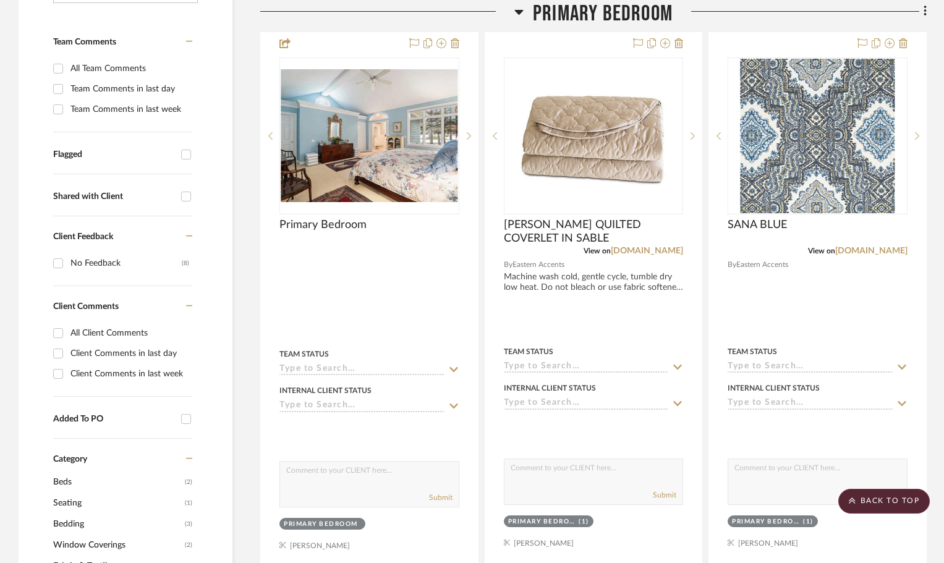
scroll to position [0, 0]
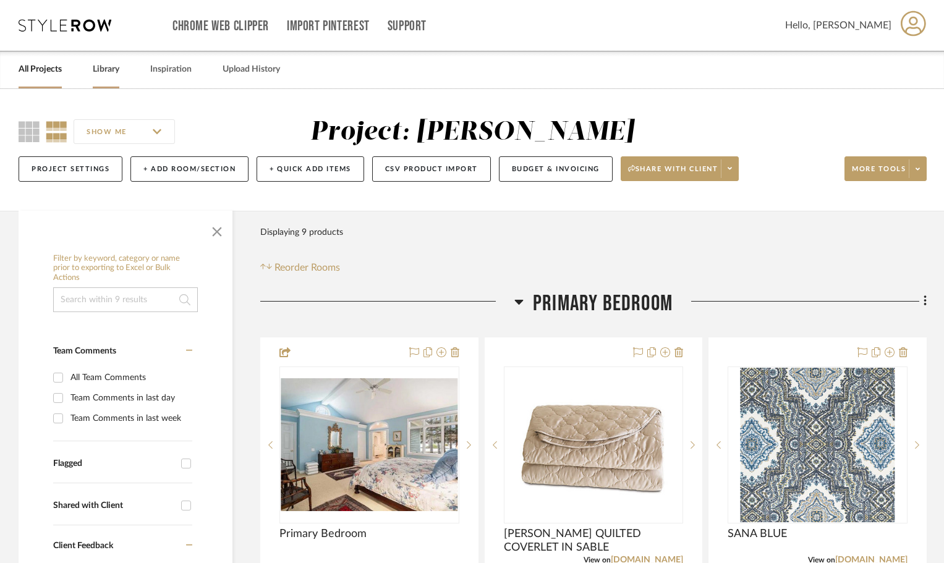
click at [108, 65] on link "Library" at bounding box center [106, 69] width 27 height 17
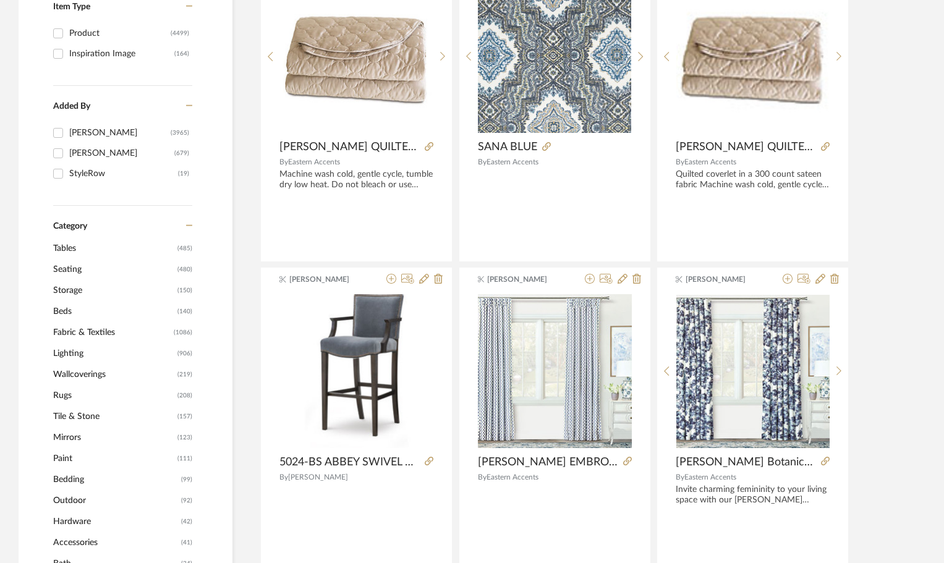
scroll to position [309, 0]
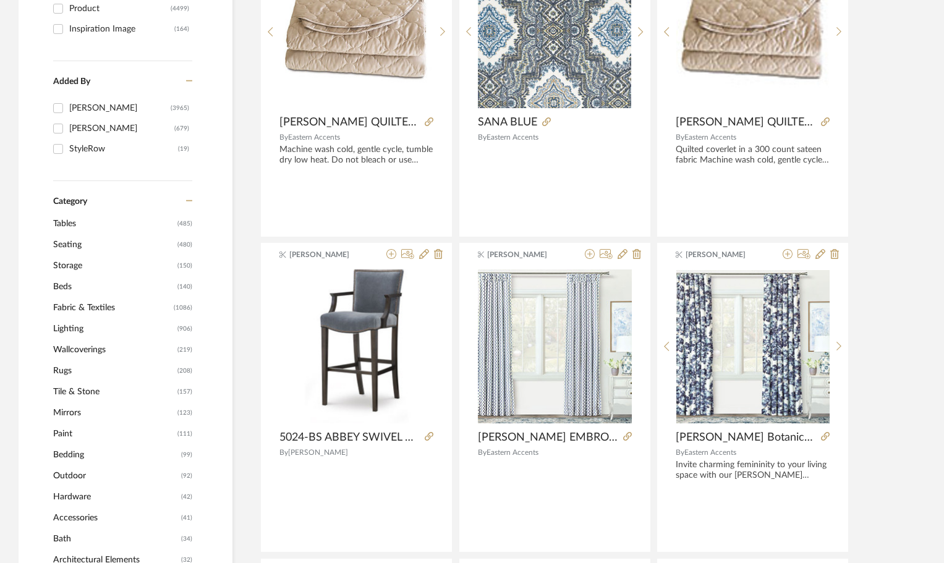
click at [73, 328] on span "Lighting" at bounding box center [113, 328] width 121 height 21
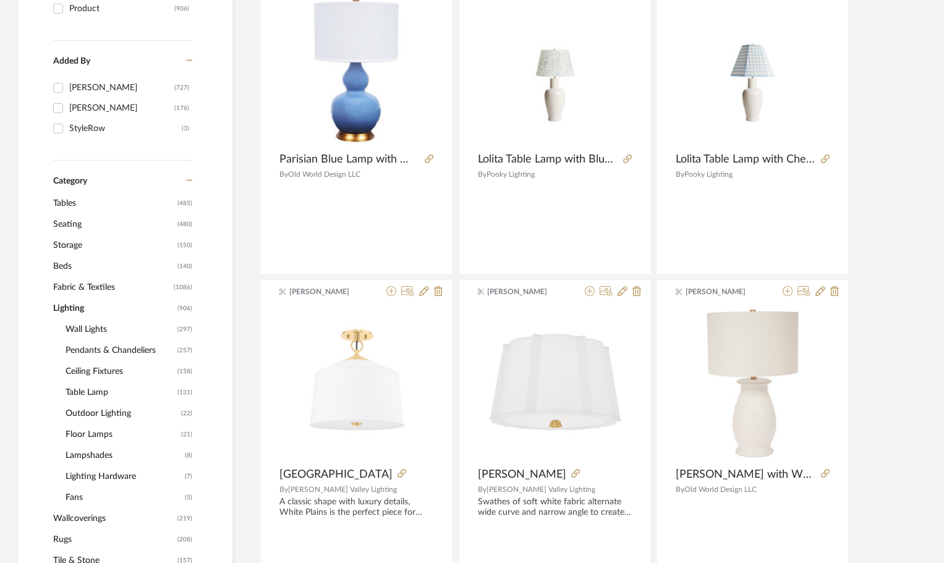
click at [82, 371] on span "Ceiling Fixtures" at bounding box center [120, 371] width 109 height 21
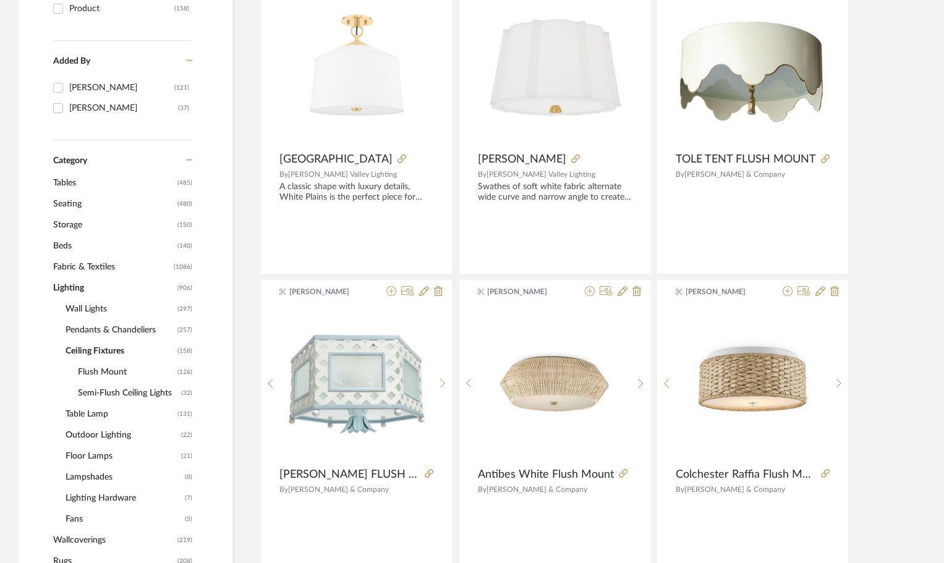
click at [99, 331] on span "Pendants & Chandeliers" at bounding box center [120, 330] width 109 height 21
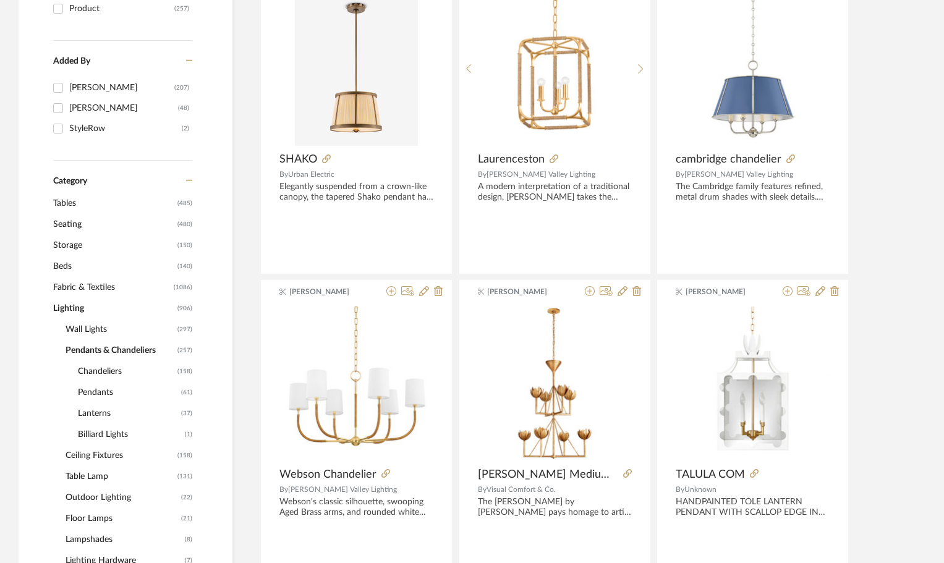
click at [101, 372] on span "Chandeliers" at bounding box center [126, 371] width 96 height 21
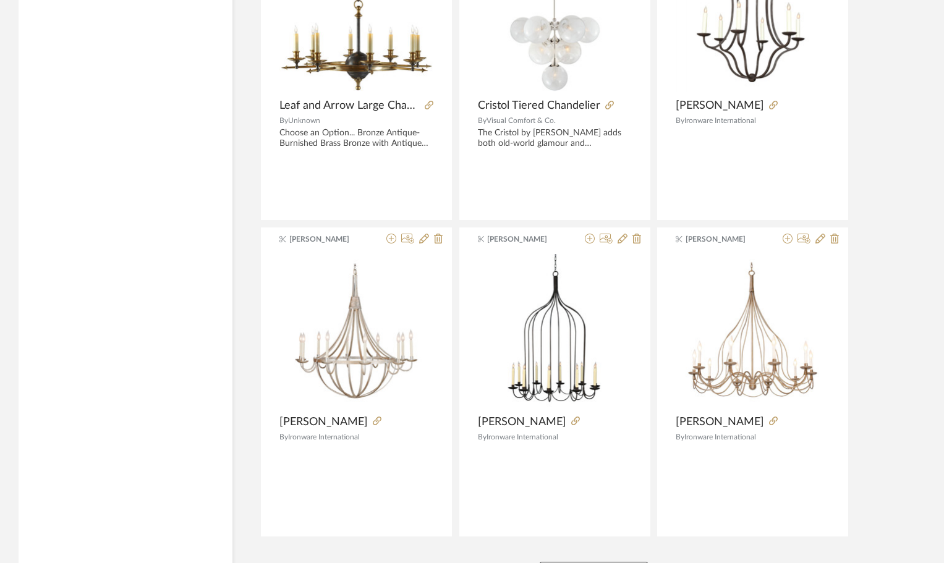
scroll to position [3647, 0]
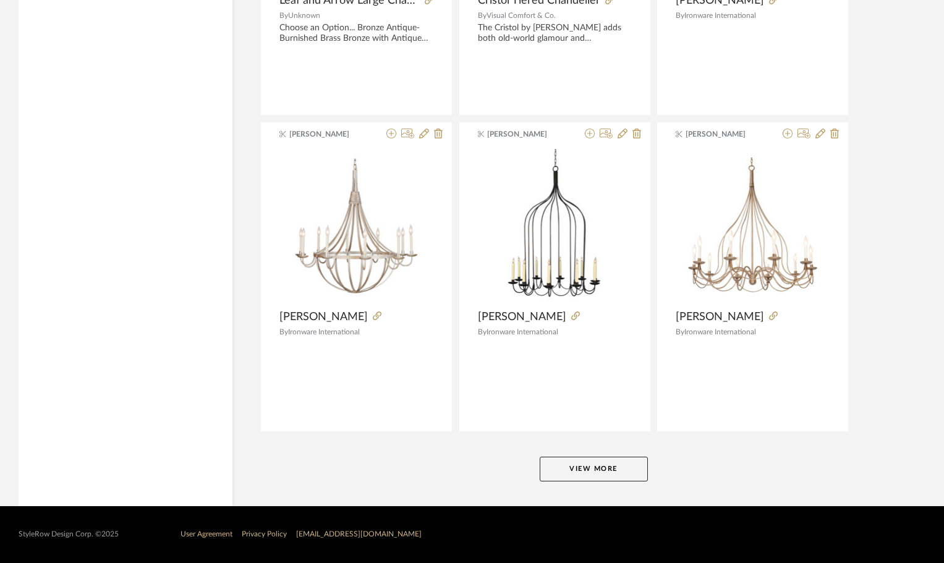
click at [627, 466] on button "View More" at bounding box center [594, 469] width 108 height 25
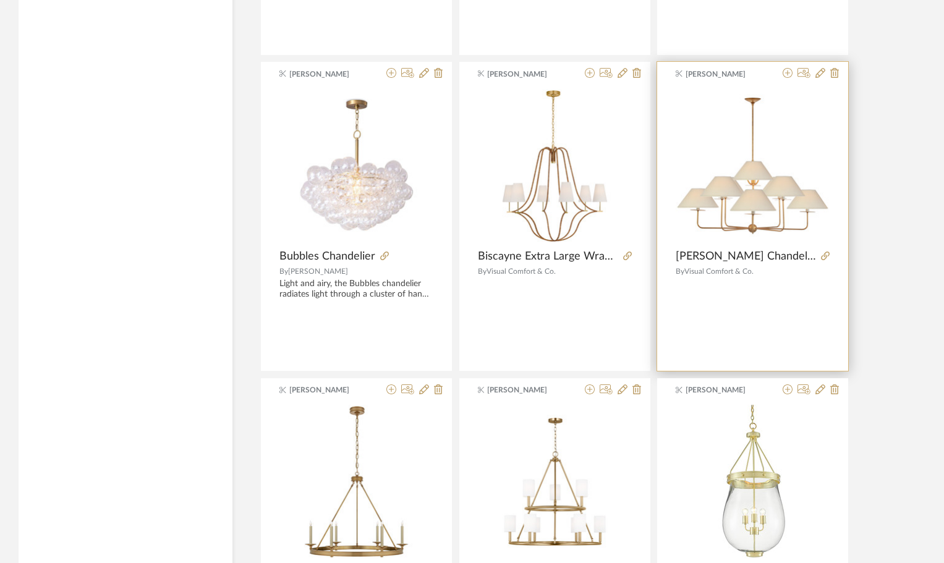
scroll to position [5316, 0]
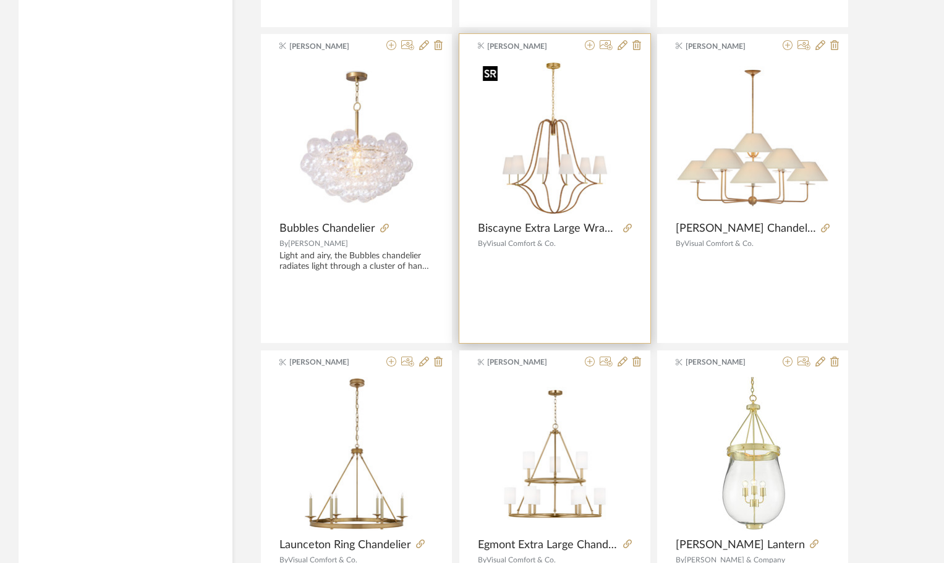
click at [540, 146] on img "0" at bounding box center [555, 138] width 154 height 154
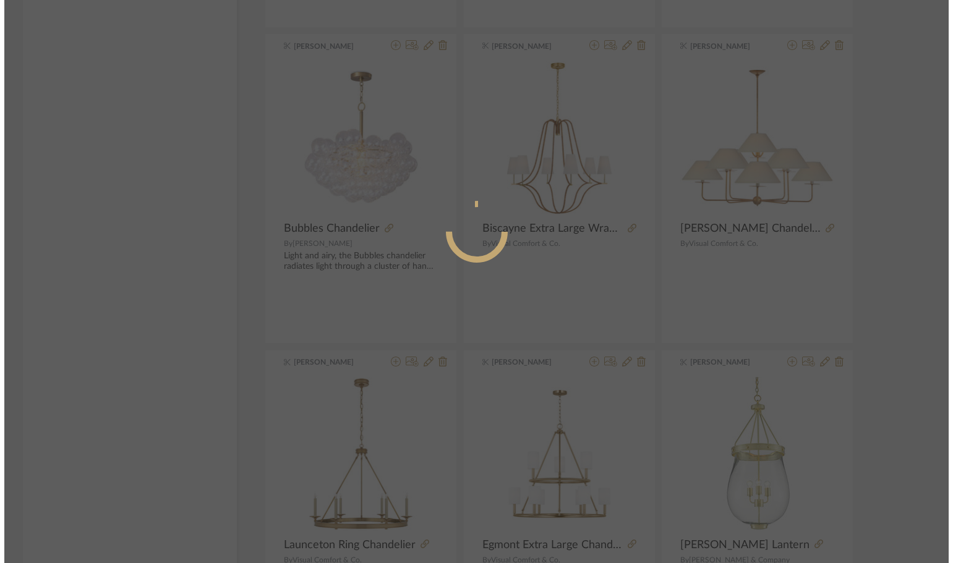
scroll to position [0, 0]
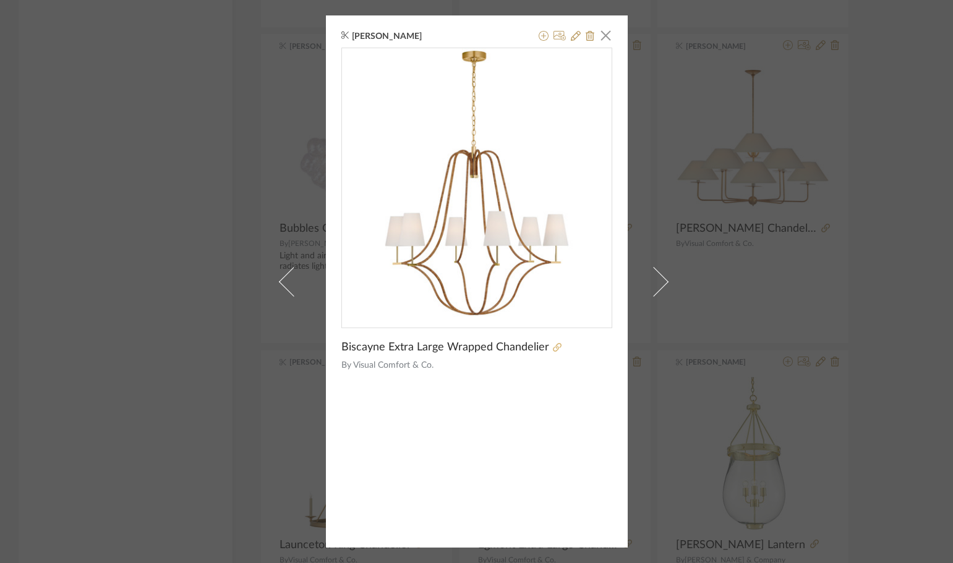
click at [553, 347] on icon at bounding box center [557, 347] width 9 height 9
click at [538, 36] on icon at bounding box center [543, 36] width 10 height 10
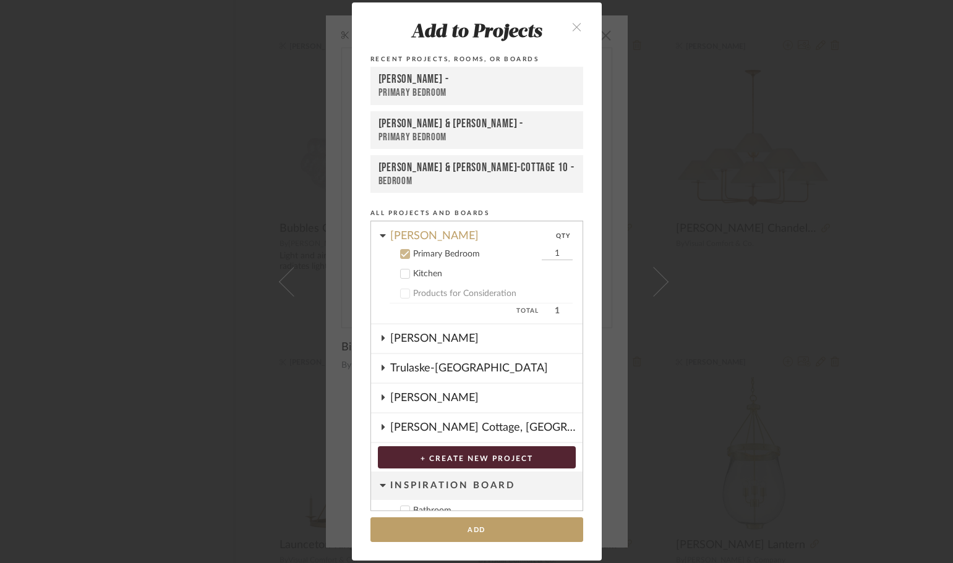
scroll to position [525, 0]
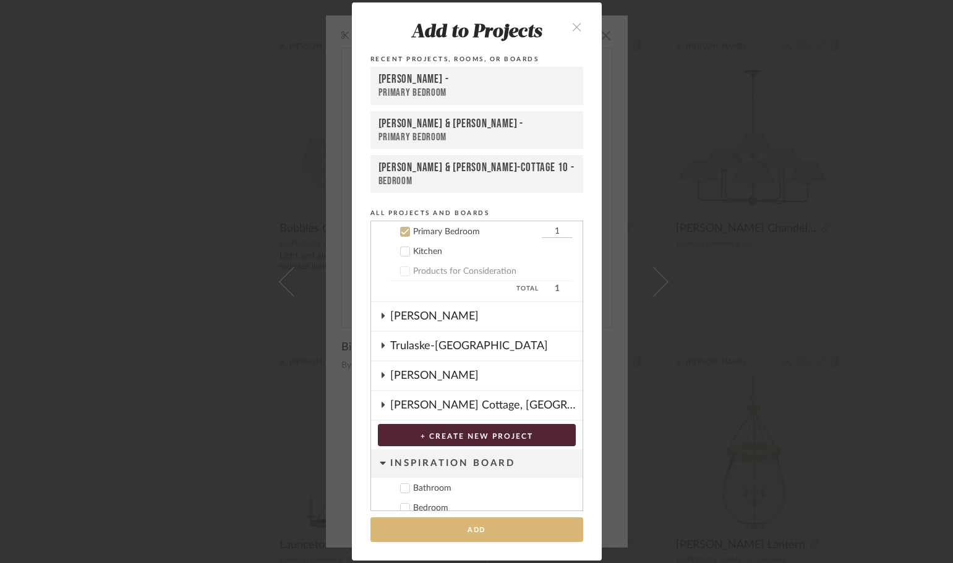
click at [483, 530] on button "Add" at bounding box center [476, 529] width 213 height 25
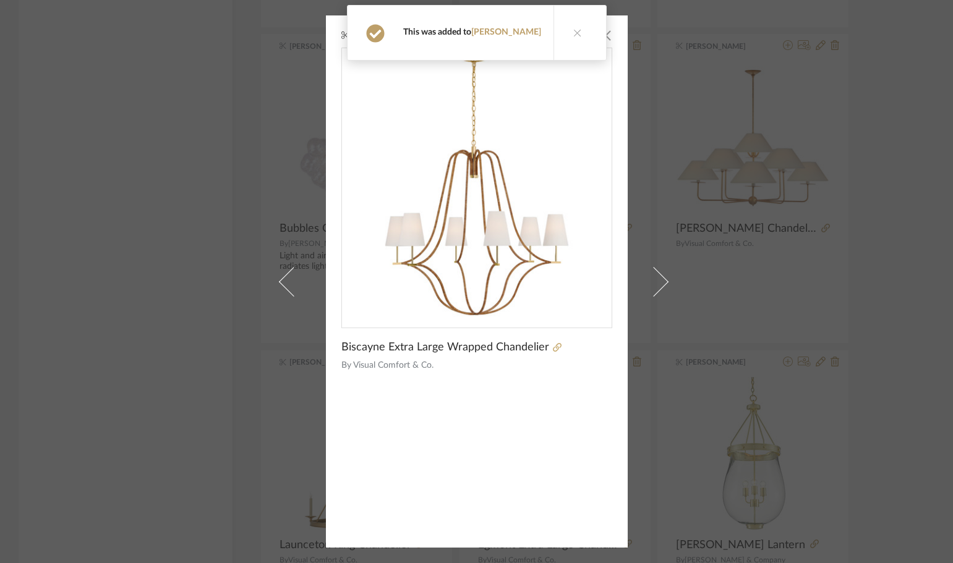
click at [573, 33] on icon at bounding box center [577, 32] width 9 height 9
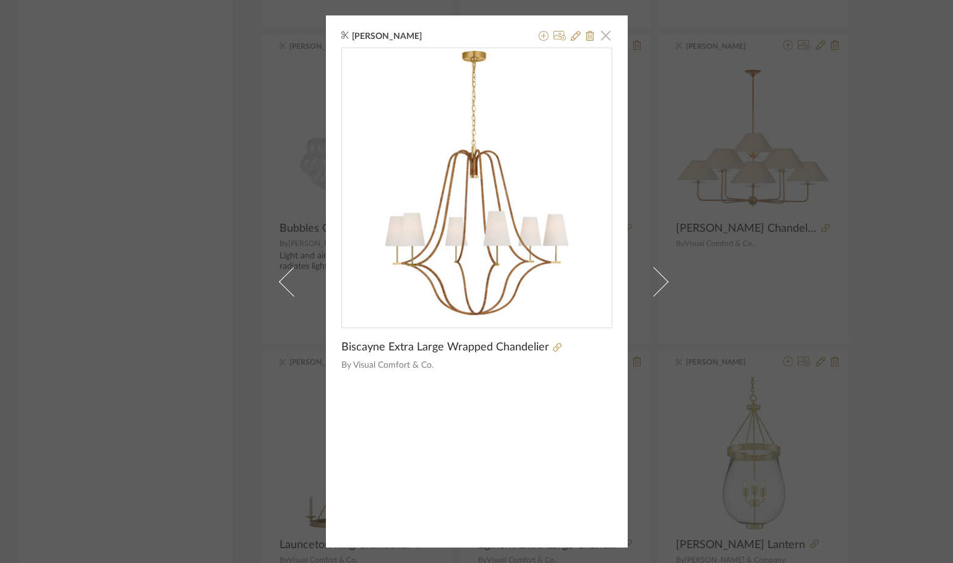
click at [598, 33] on span "button" at bounding box center [605, 35] width 25 height 25
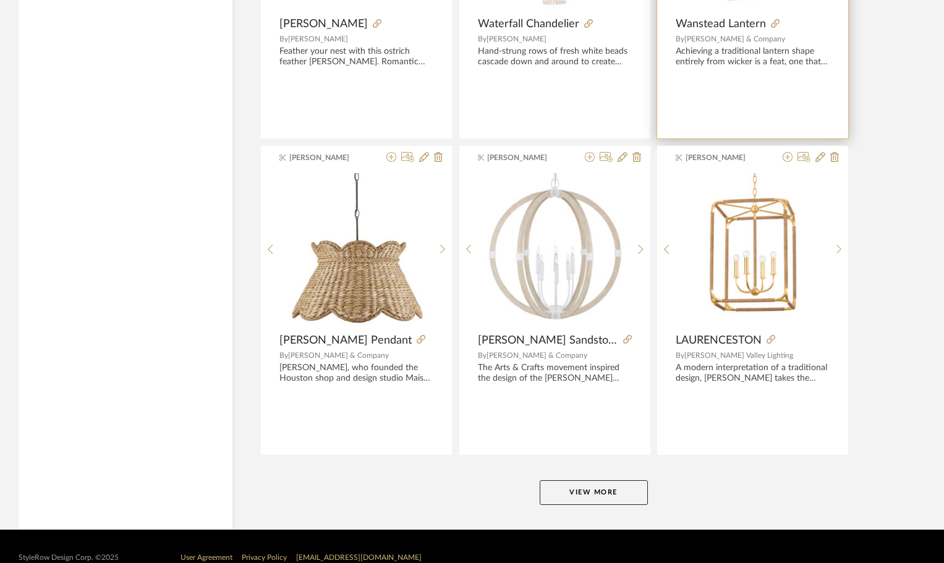
scroll to position [7441, 0]
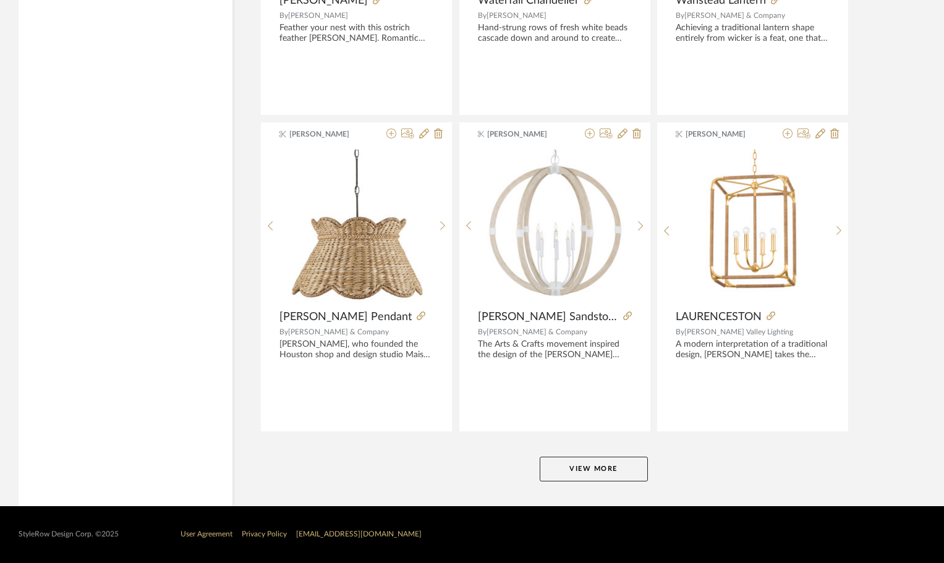
click at [613, 469] on button "View More" at bounding box center [594, 469] width 108 height 25
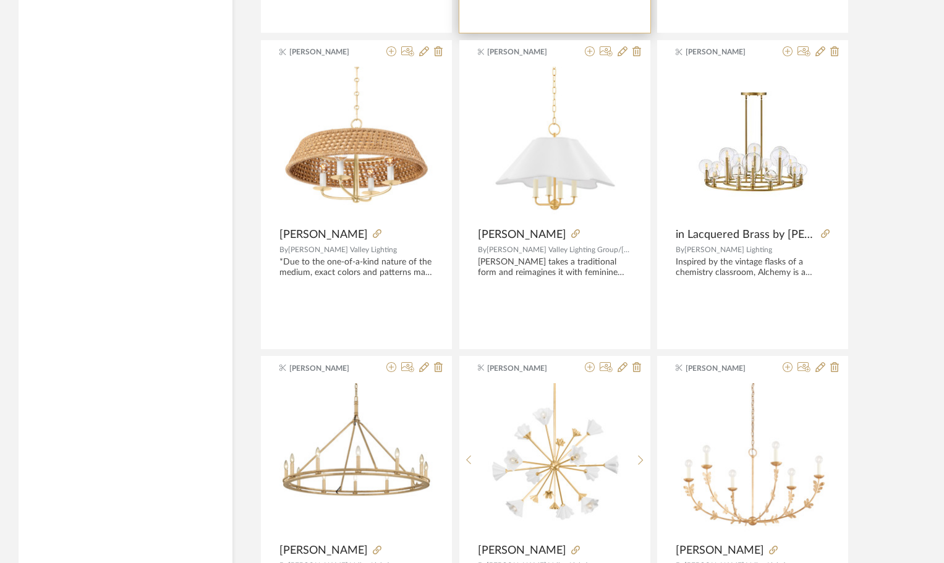
scroll to position [8307, 0]
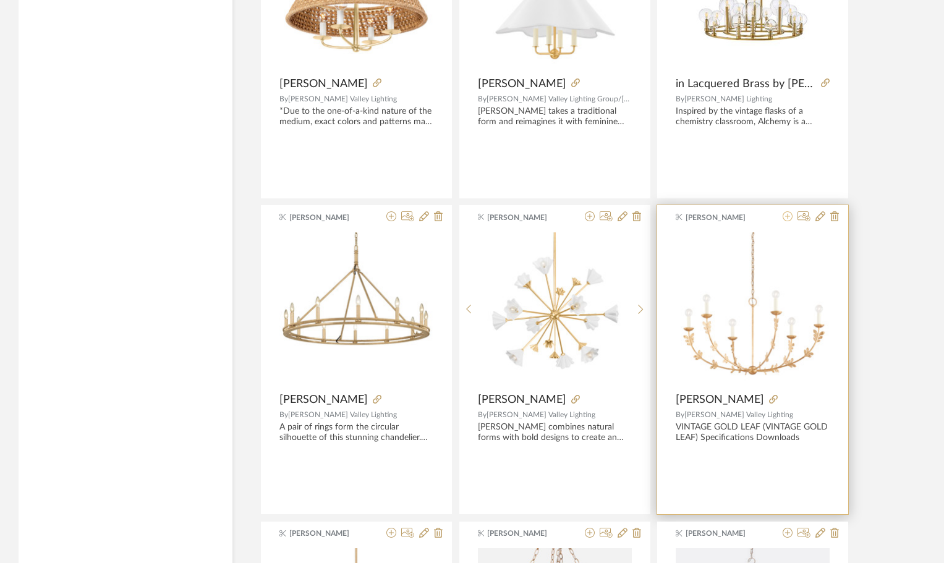
click at [787, 217] on icon at bounding box center [788, 216] width 10 height 10
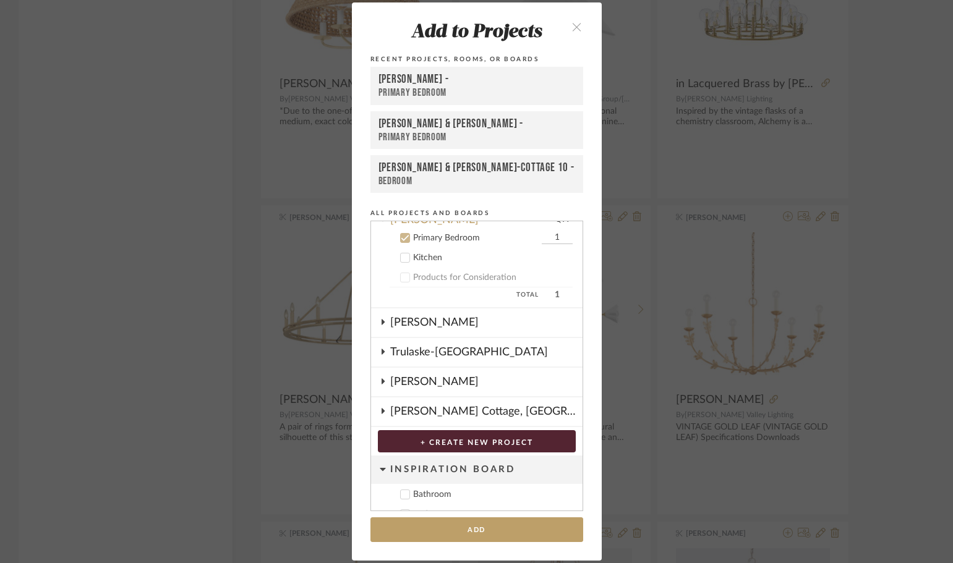
scroll to position [525, 0]
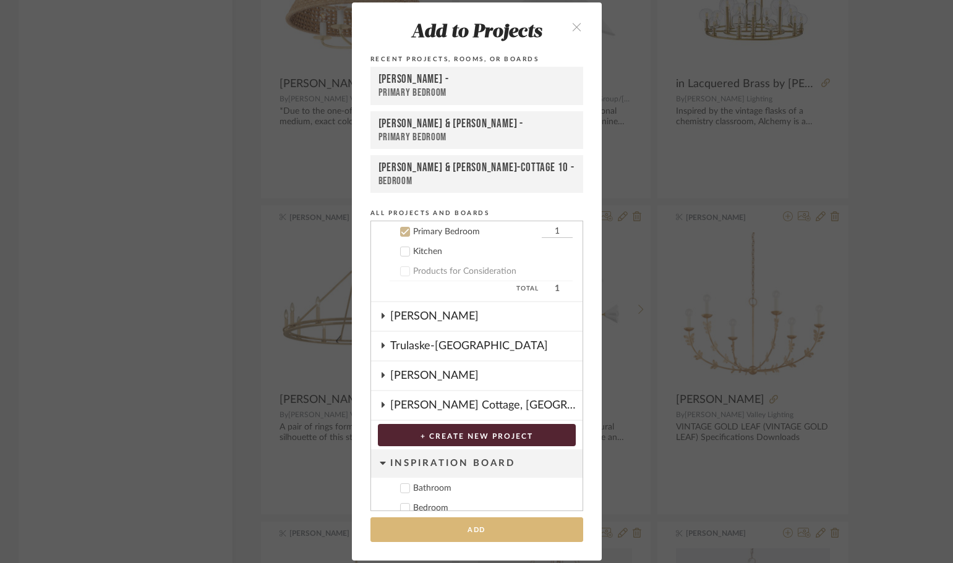
click at [501, 532] on button "Add" at bounding box center [476, 529] width 213 height 25
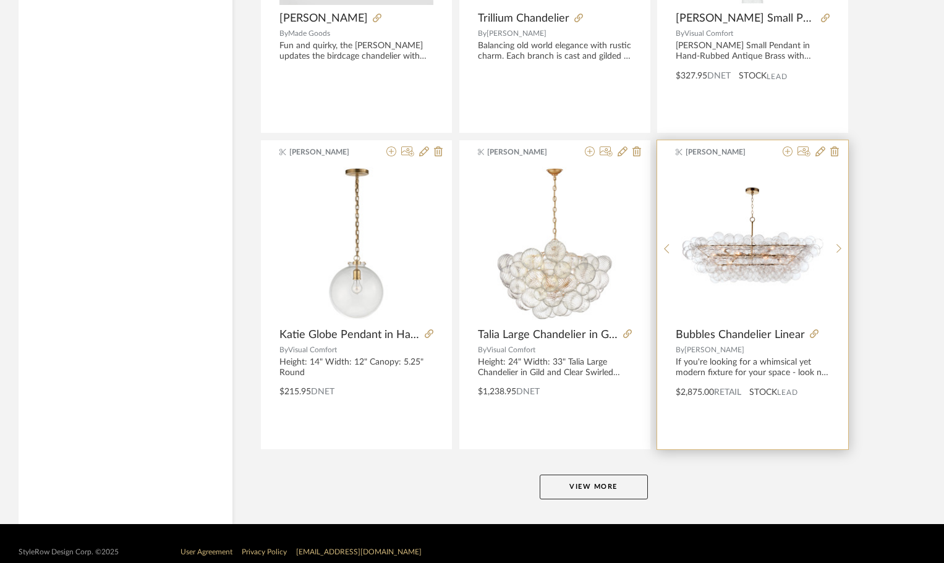
scroll to position [11235, 0]
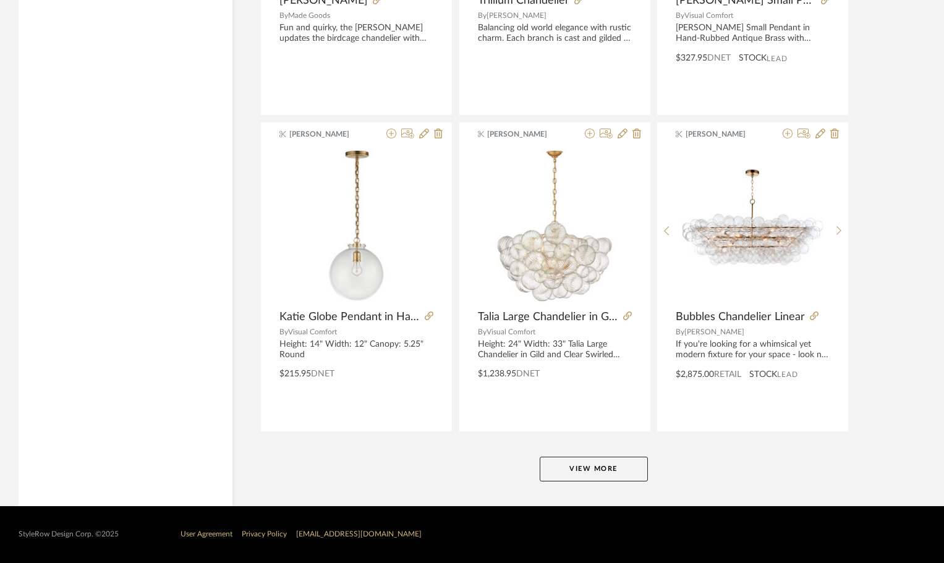
click at [583, 465] on button "View More" at bounding box center [594, 469] width 108 height 25
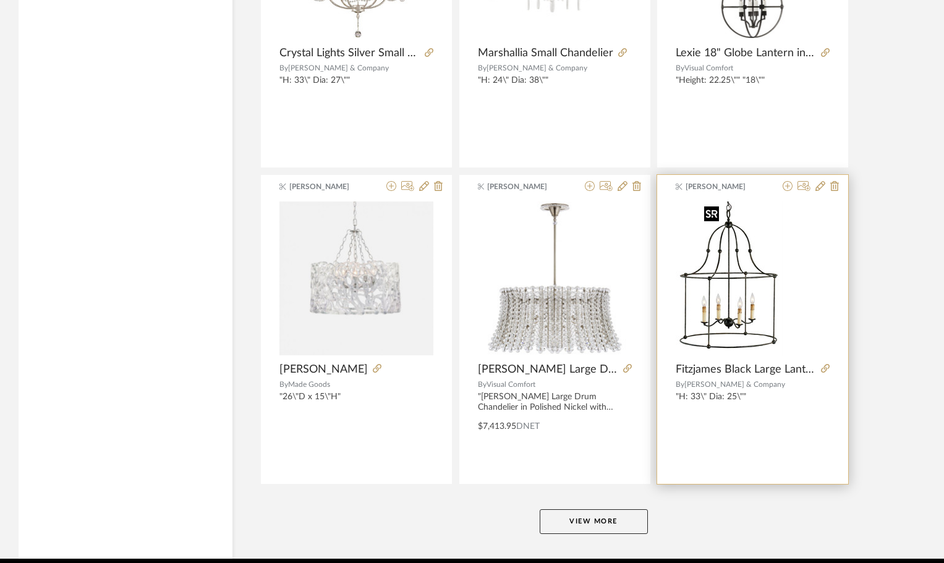
scroll to position [15030, 0]
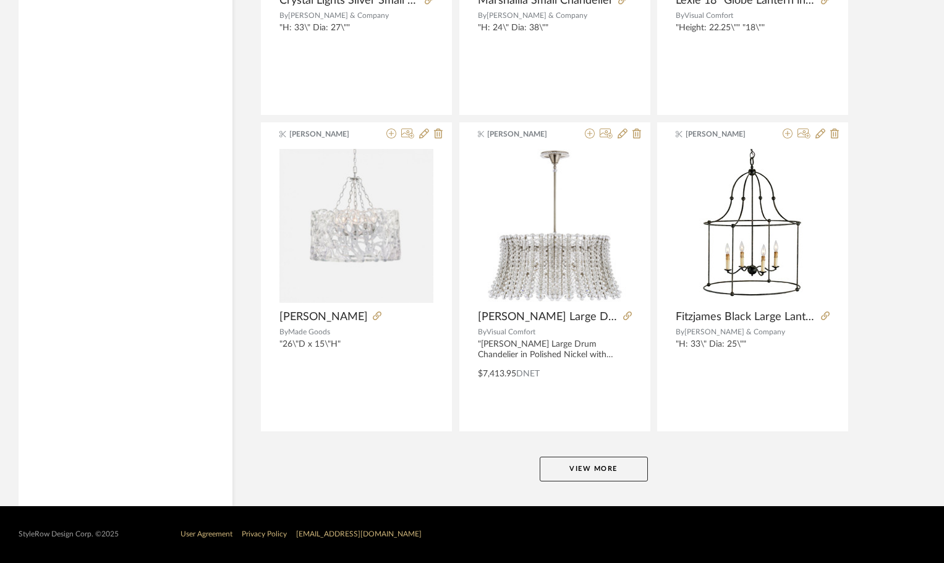
click at [602, 464] on button "View More" at bounding box center [594, 469] width 108 height 25
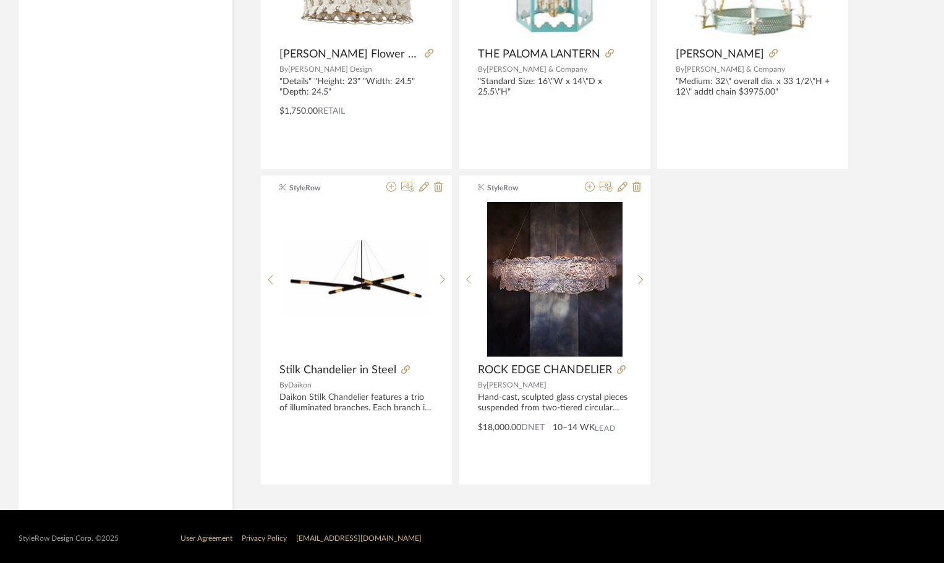
scroll to position [16561, 0]
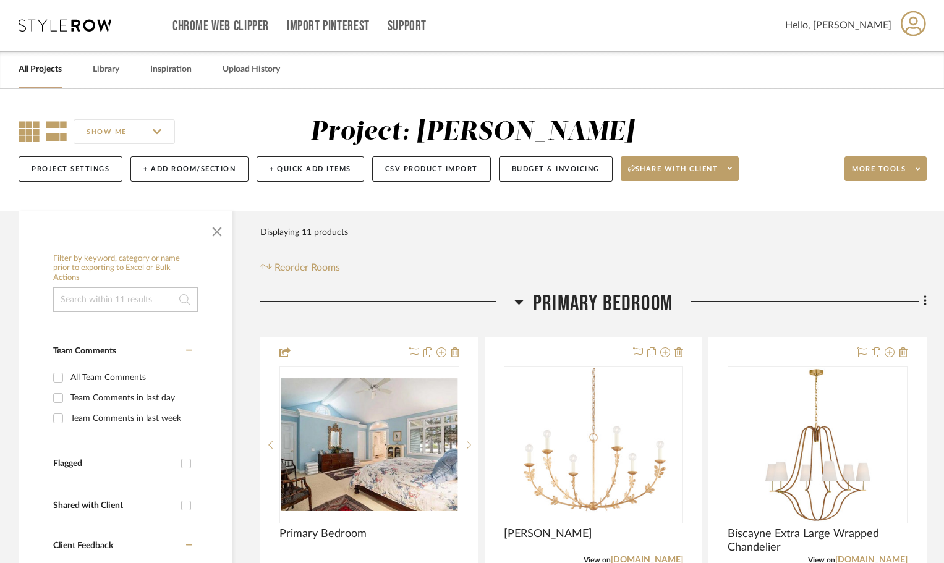
click at [23, 134] on icon at bounding box center [29, 131] width 21 height 21
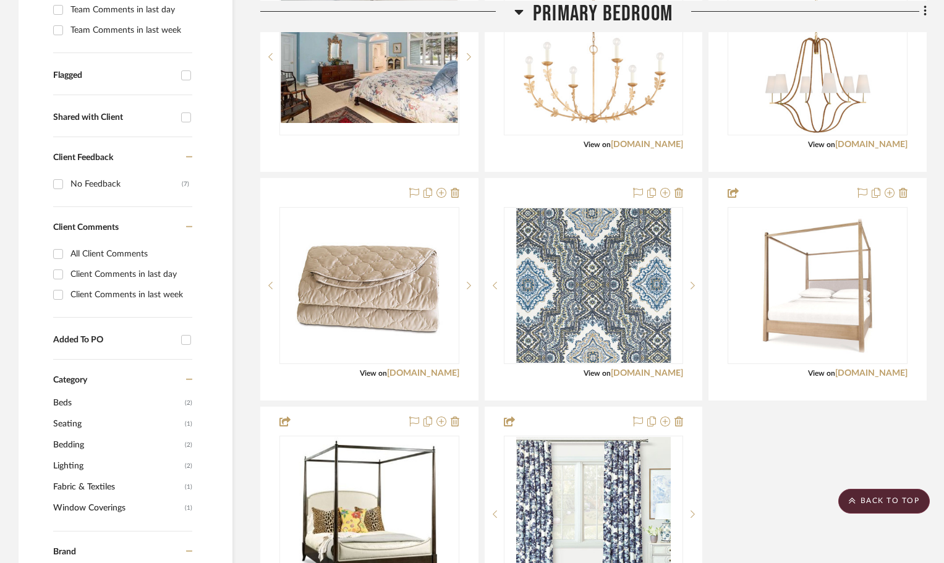
scroll to position [556, 0]
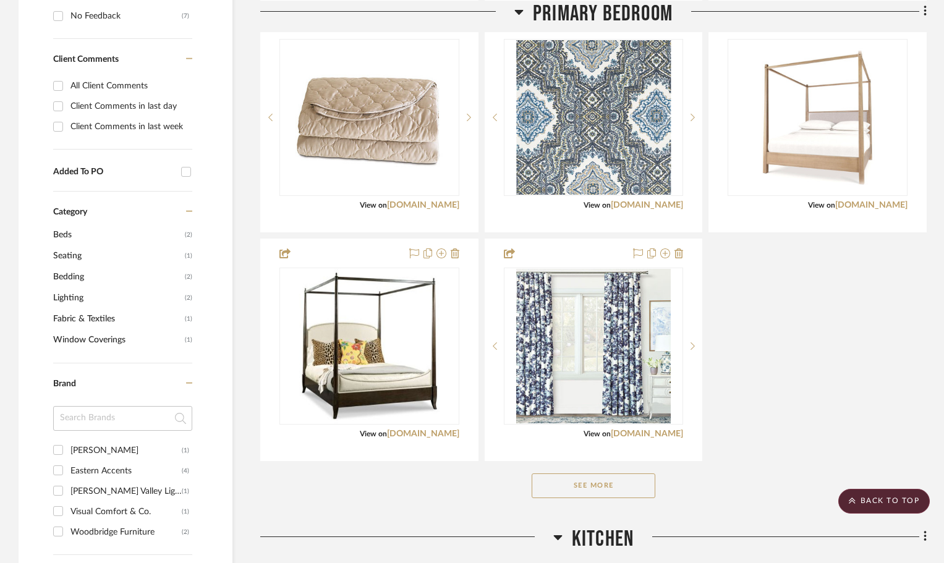
click at [618, 482] on button "See More" at bounding box center [594, 486] width 124 height 25
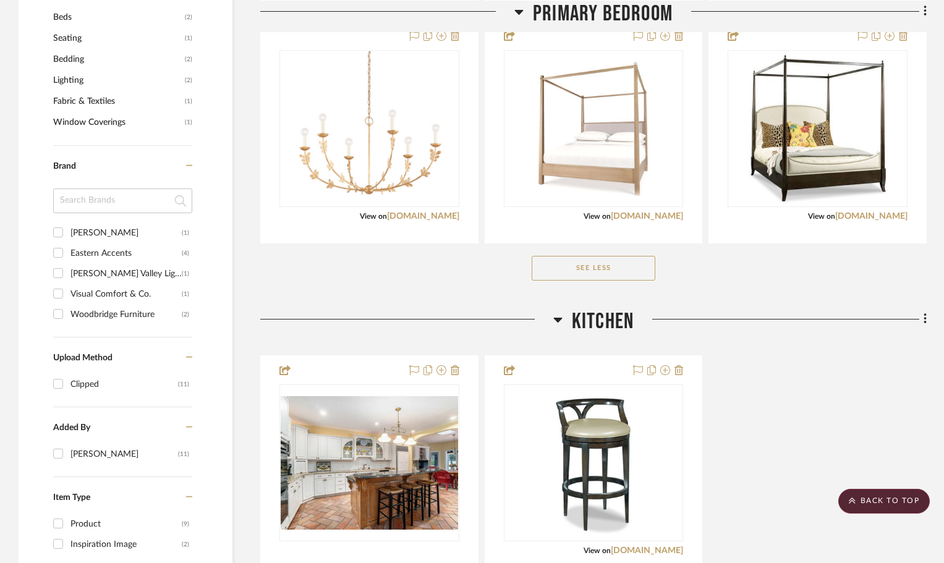
scroll to position [898, 0]
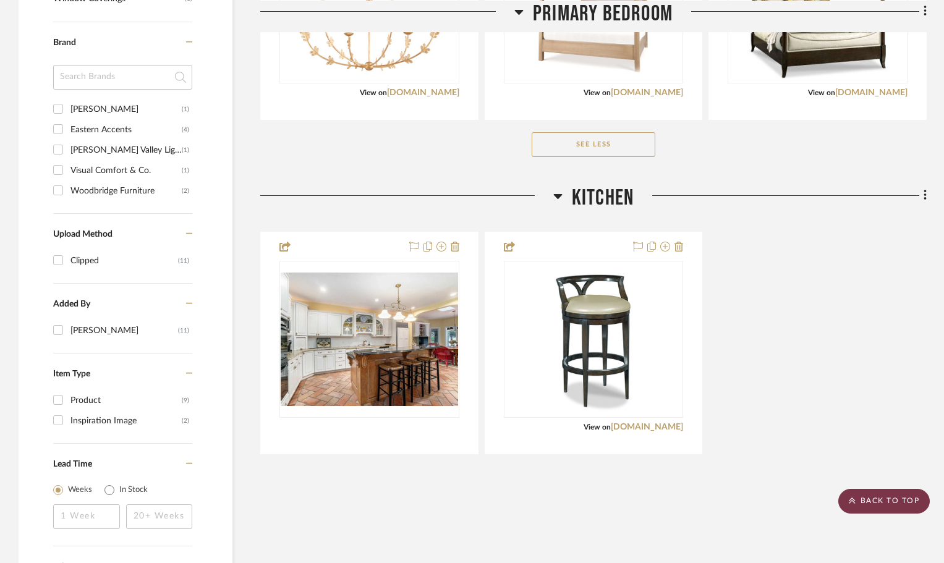
click at [893, 500] on scroll-to-top-button "BACK TO TOP" at bounding box center [883, 501] width 91 height 25
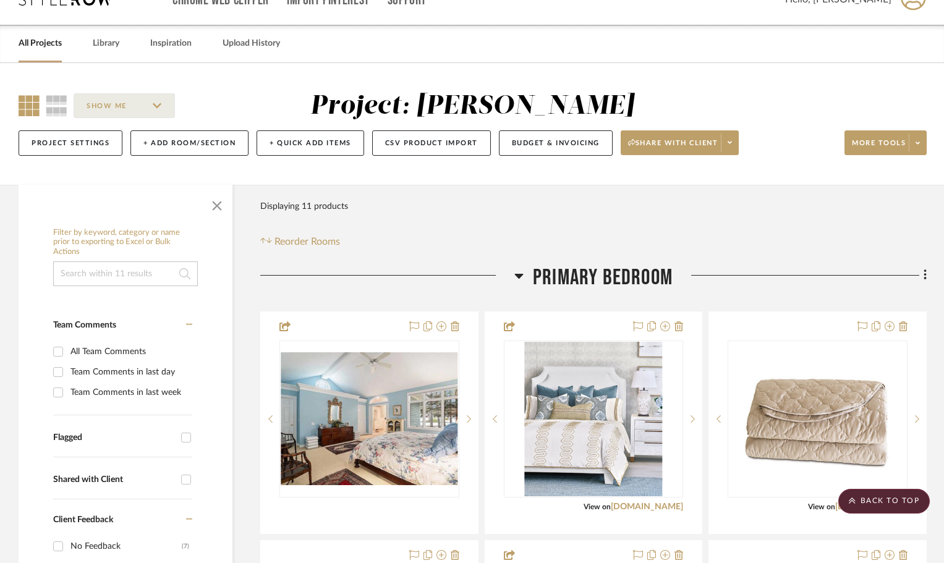
scroll to position [0, 0]
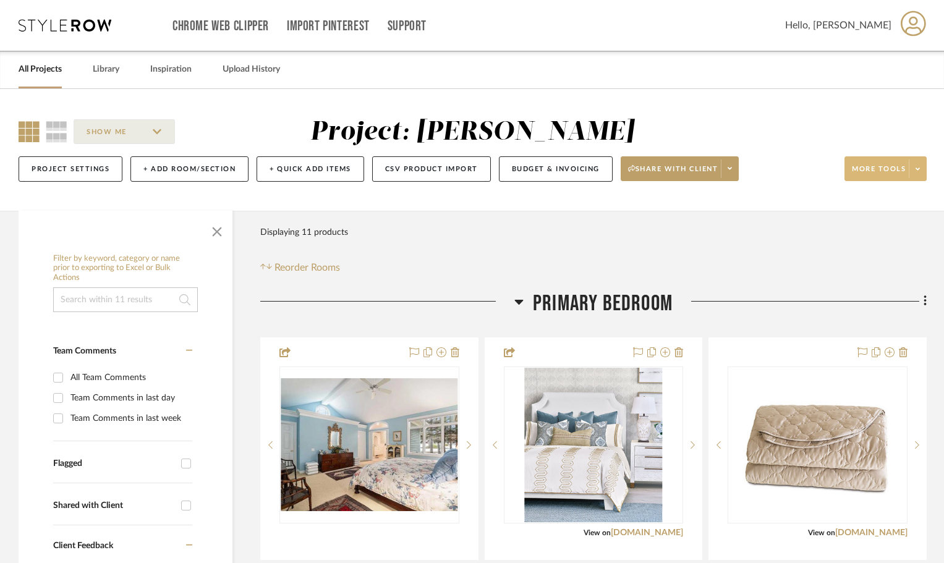
click at [878, 168] on span "More tools" at bounding box center [879, 173] width 54 height 19
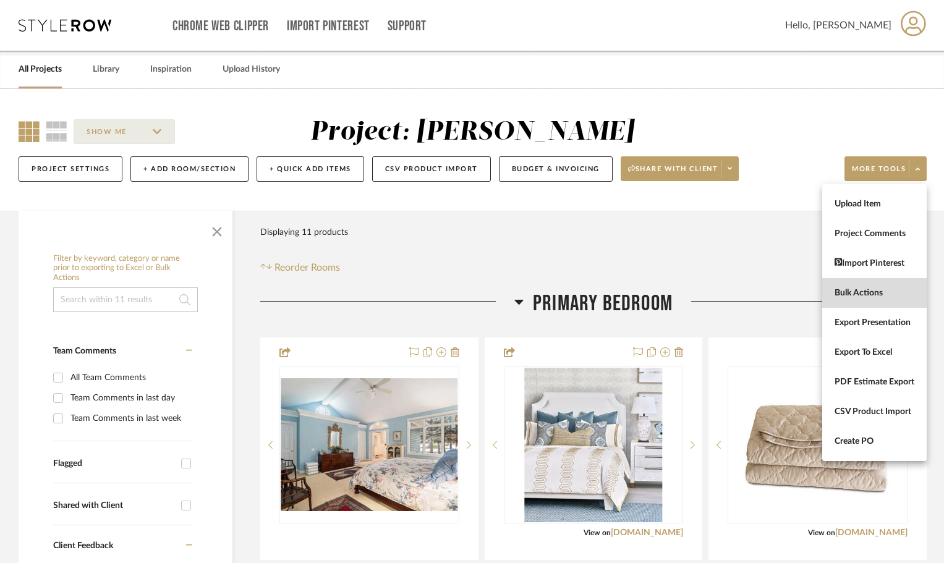
click at [862, 294] on span "Bulk Actions" at bounding box center [875, 293] width 80 height 11
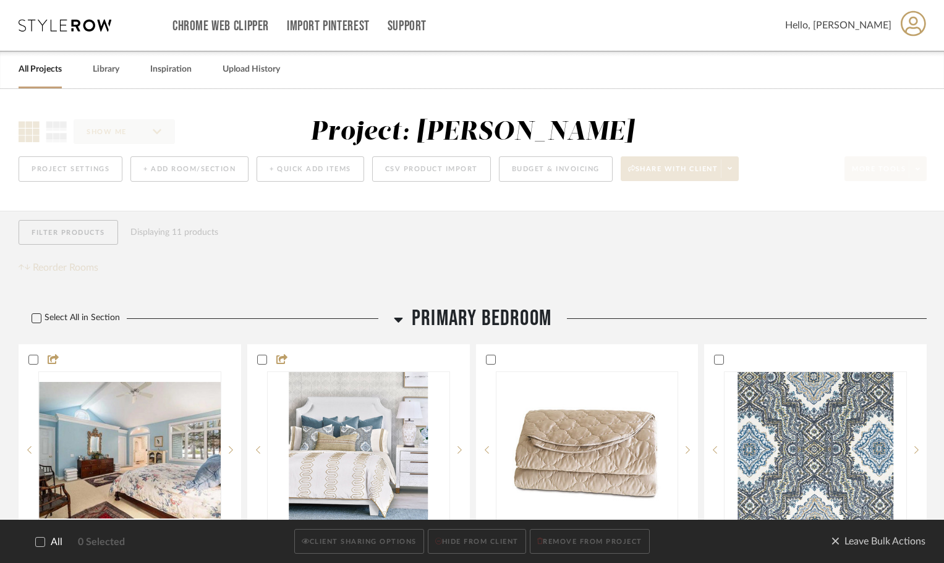
click at [36, 320] on icon at bounding box center [37, 318] width 8 height 6
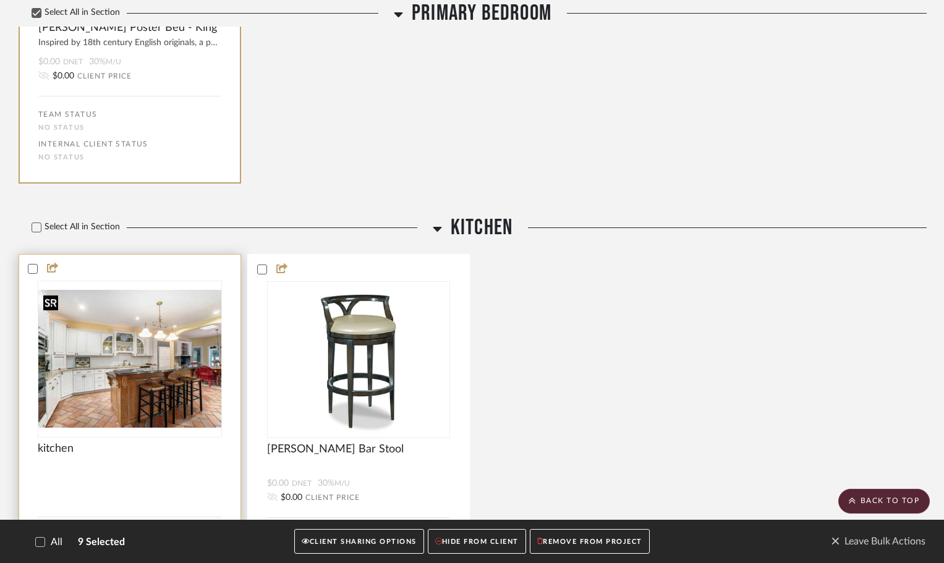
scroll to position [1355, 0]
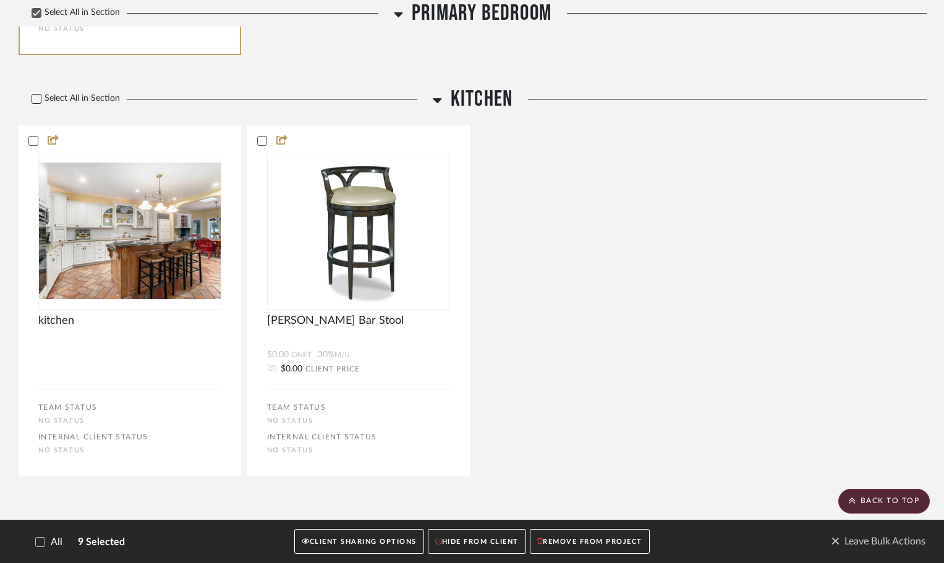
click at [38, 96] on icon at bounding box center [36, 99] width 9 height 9
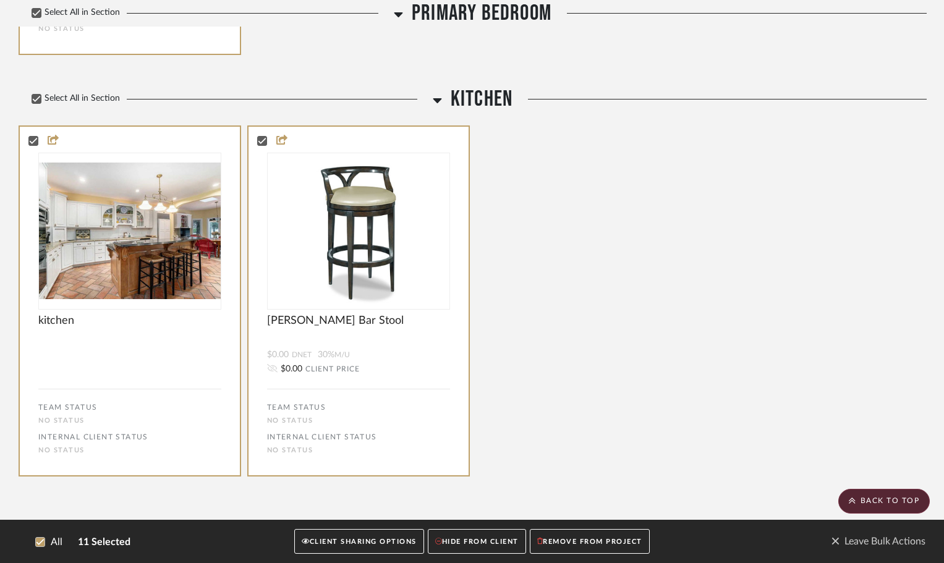
click at [367, 538] on button "CLIENT SHARING OPTIONS" at bounding box center [358, 541] width 129 height 25
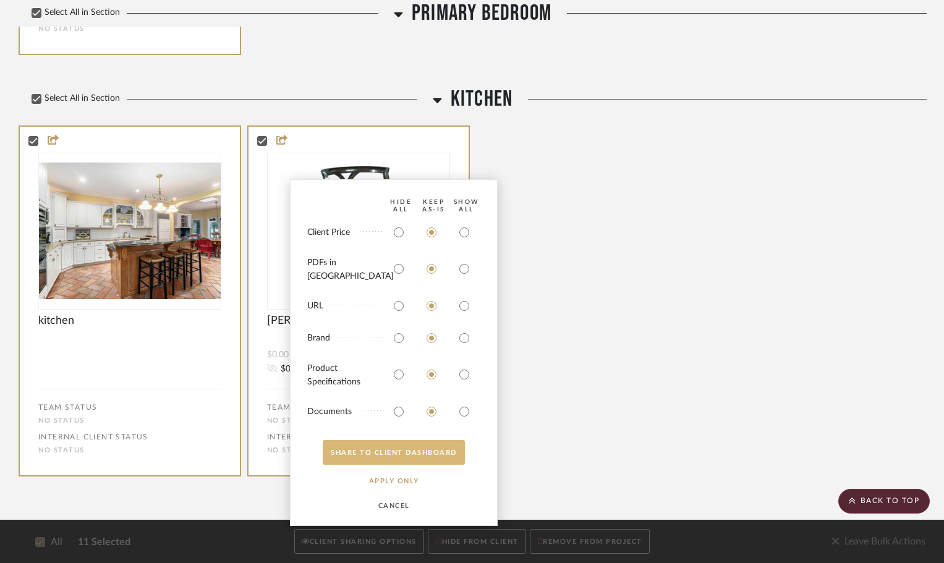
click at [417, 454] on button "SHARE TO CLIENT Dashboard" at bounding box center [394, 452] width 142 height 25
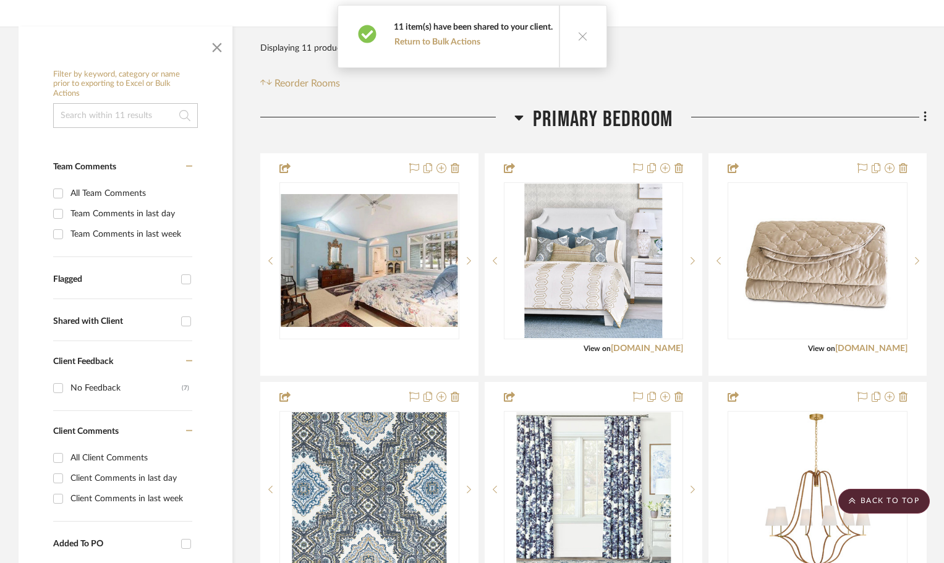
scroll to position [0, 0]
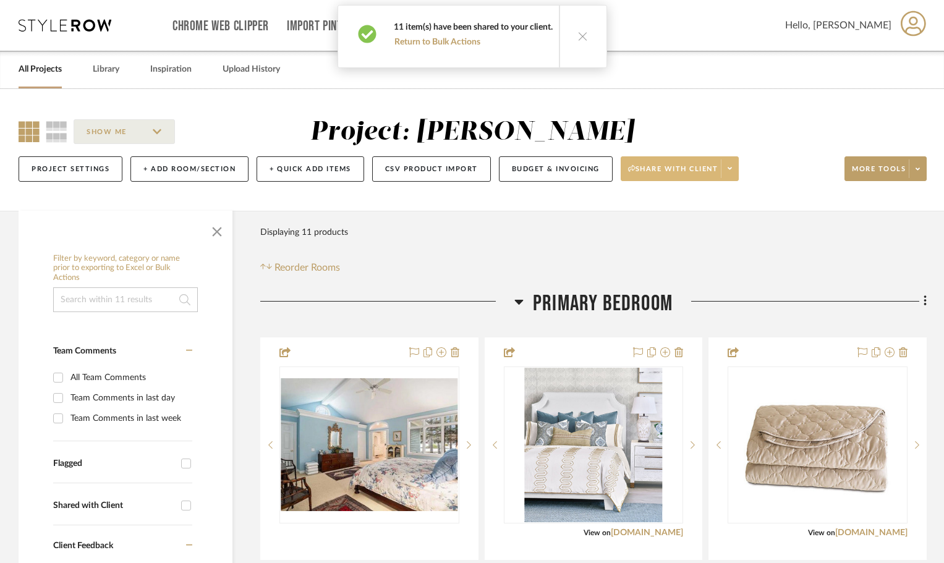
click at [627, 164] on button "Share with client" at bounding box center [680, 168] width 119 height 25
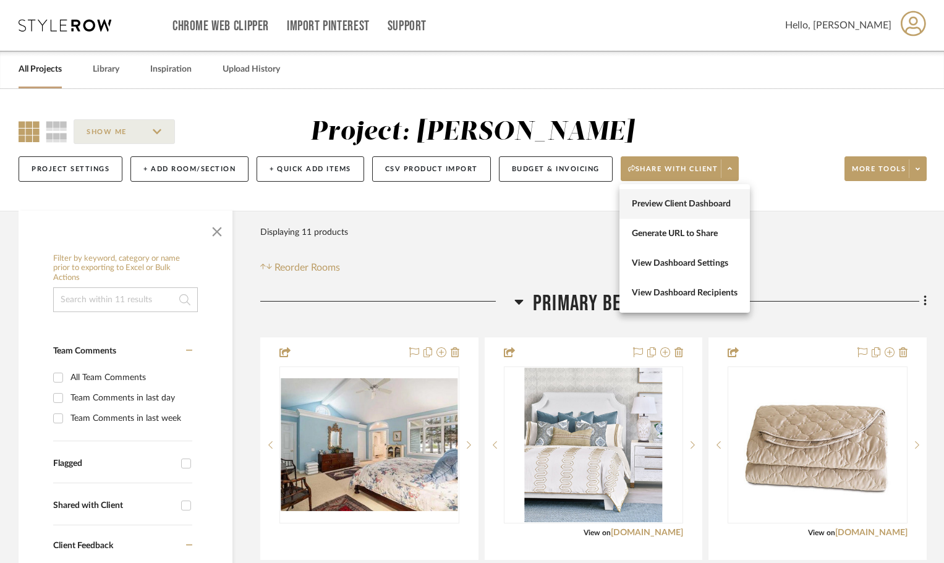
click at [689, 205] on span "Preview Client Dashboard" at bounding box center [685, 204] width 106 height 11
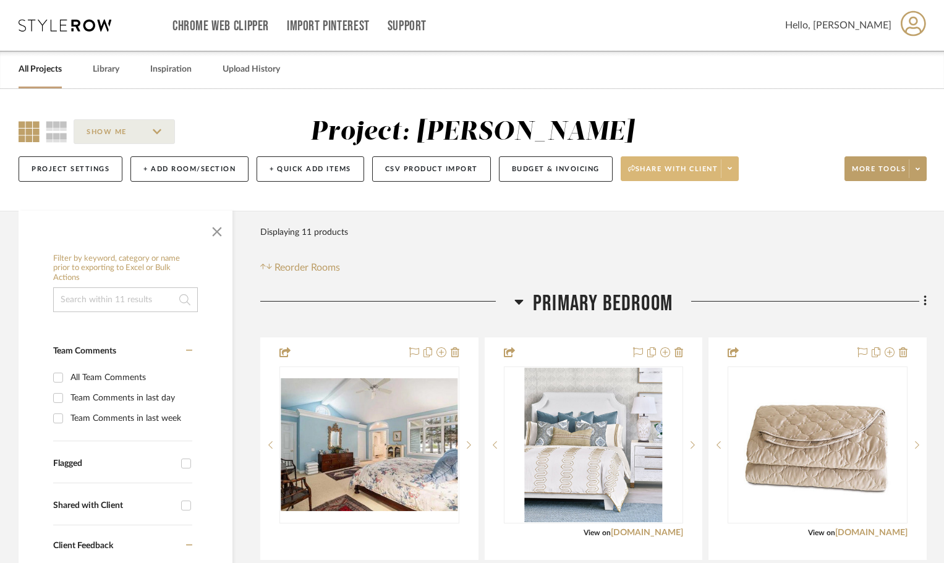
click at [665, 163] on button "Share with client" at bounding box center [680, 168] width 119 height 25
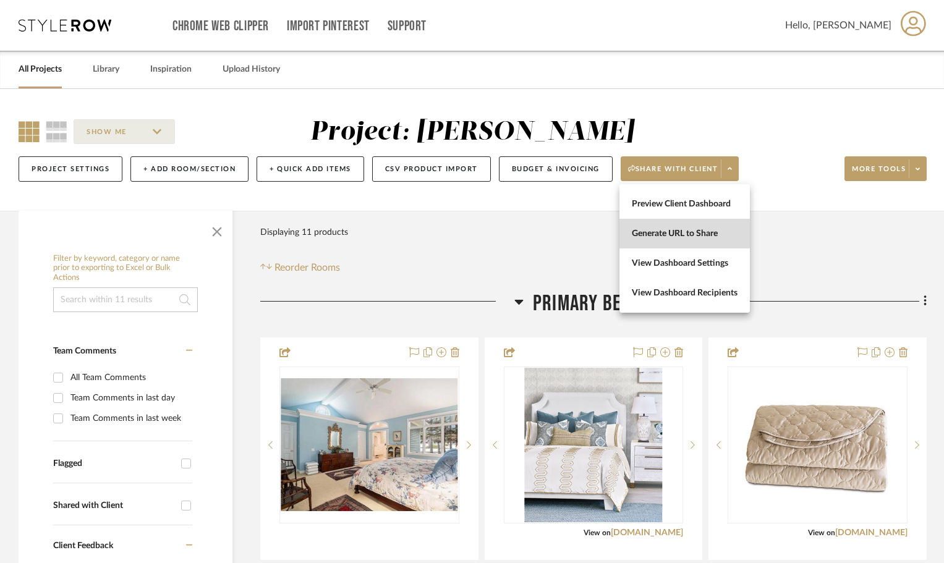
click at [660, 230] on span "Generate URL to Share" at bounding box center [685, 234] width 106 height 11
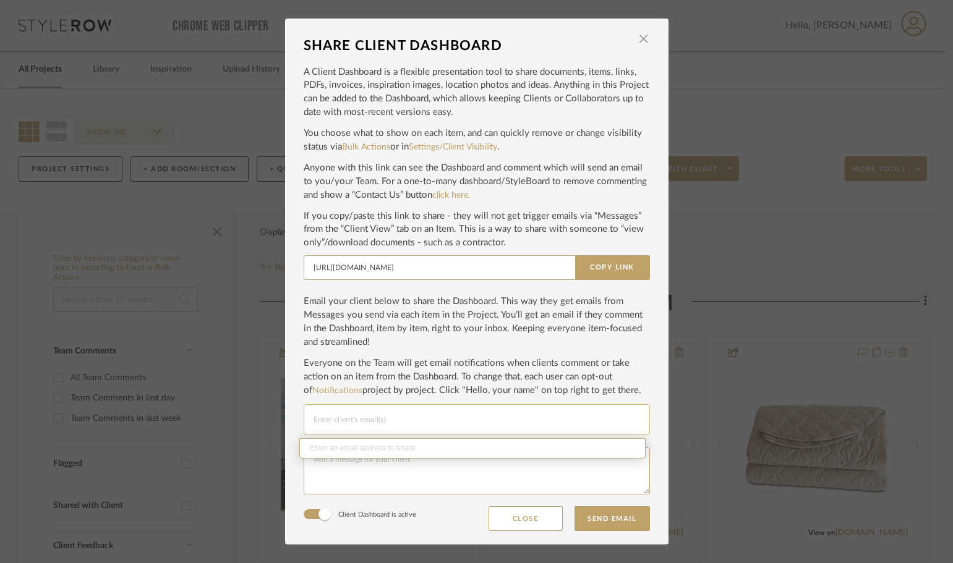
click at [376, 423] on input "Email selection" at bounding box center [476, 419] width 326 height 15
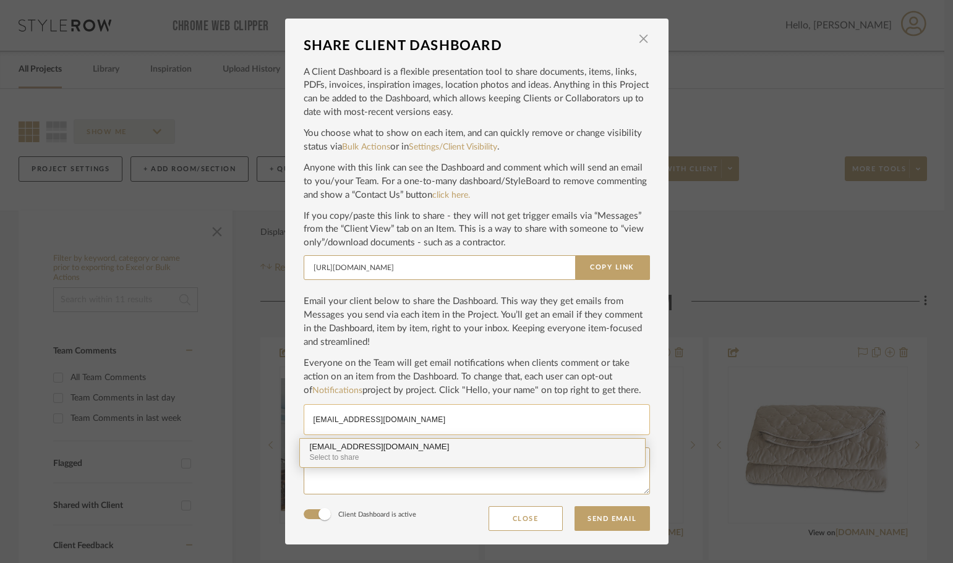
type input "cherrk@comcast.net"
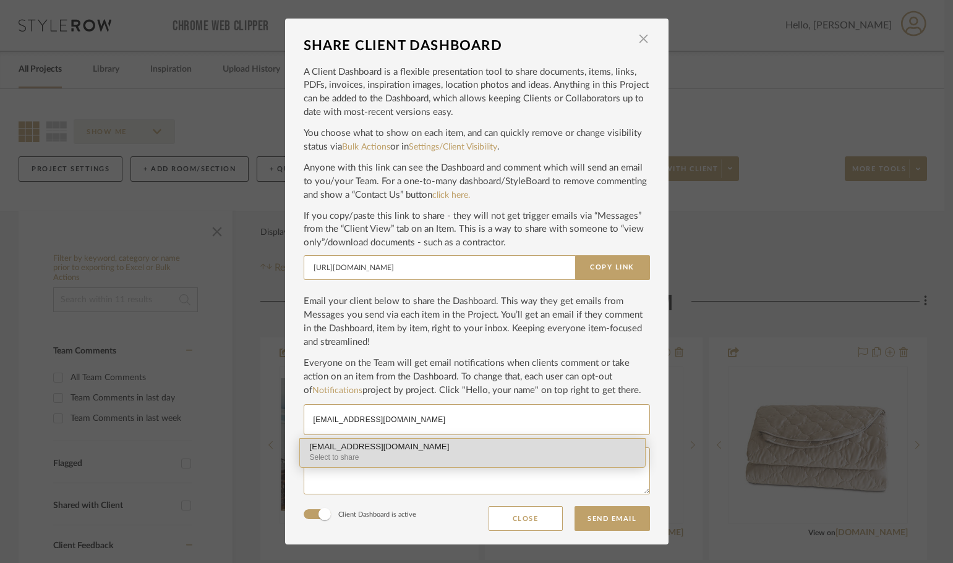
click at [388, 449] on div "cherrk@comcast.net" at bounding box center [472, 447] width 325 height 9
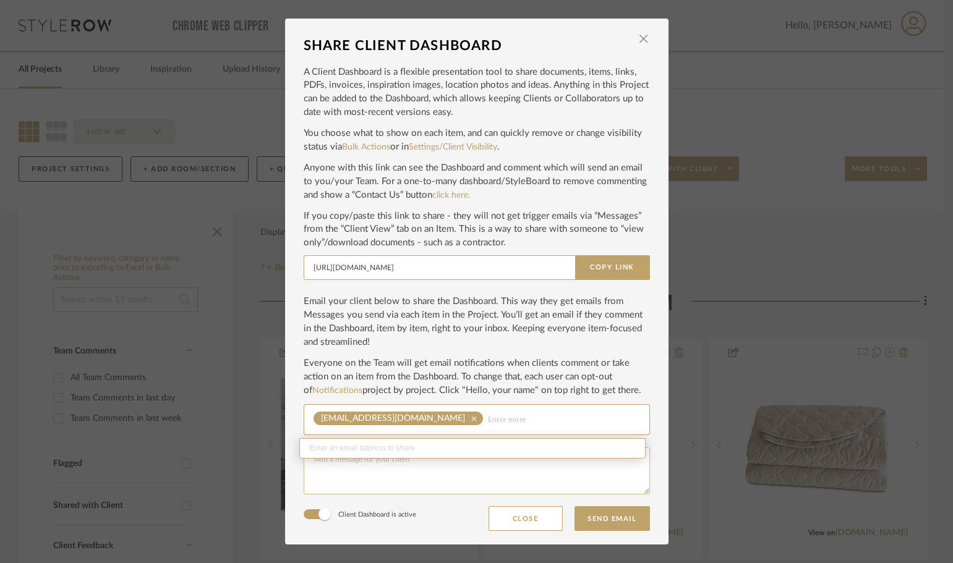
click at [370, 463] on textarea at bounding box center [477, 471] width 346 height 47
click at [382, 468] on textarea "Cheryl, Nice to see you today. I added a couple of light fixtures to the portfo…" at bounding box center [477, 471] width 346 height 47
click at [380, 469] on textarea "Cheryl, Nice to see you today.This is the link to the portfolio. I added a coup…" at bounding box center [477, 471] width 346 height 47
click at [382, 470] on textarea "Cheryl, Nice to see you today.This is the link to the portfolio. I added a coup…" at bounding box center [477, 471] width 346 height 47
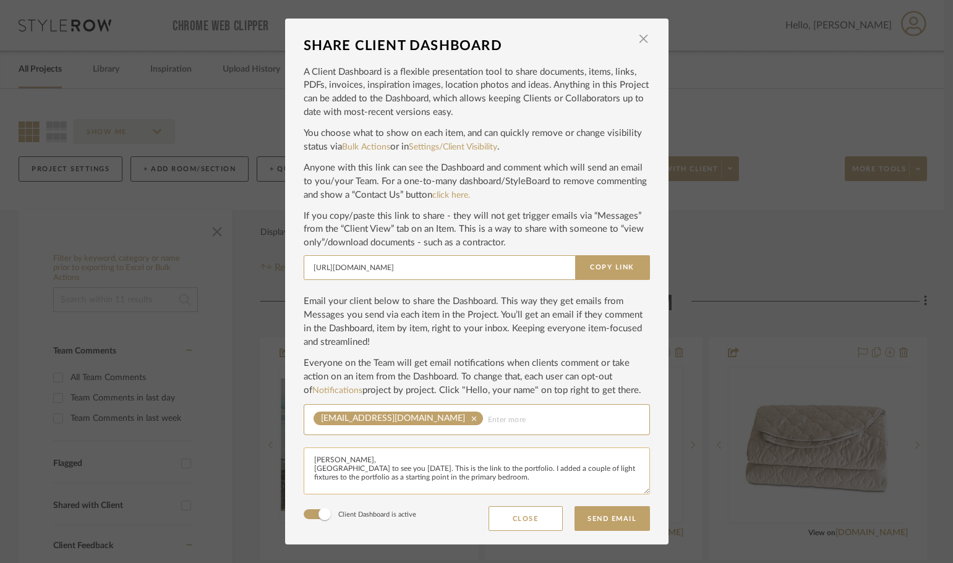
click at [482, 477] on textarea "Cheryl, Nice to see you today. This is the link to the portfolio. I added a cou…" at bounding box center [477, 471] width 346 height 47
type textarea "Cheryl, Nice to see you today. This is the link to the portfolio. I added a cou…"
click at [625, 514] on button "Send Email" at bounding box center [611, 518] width 75 height 25
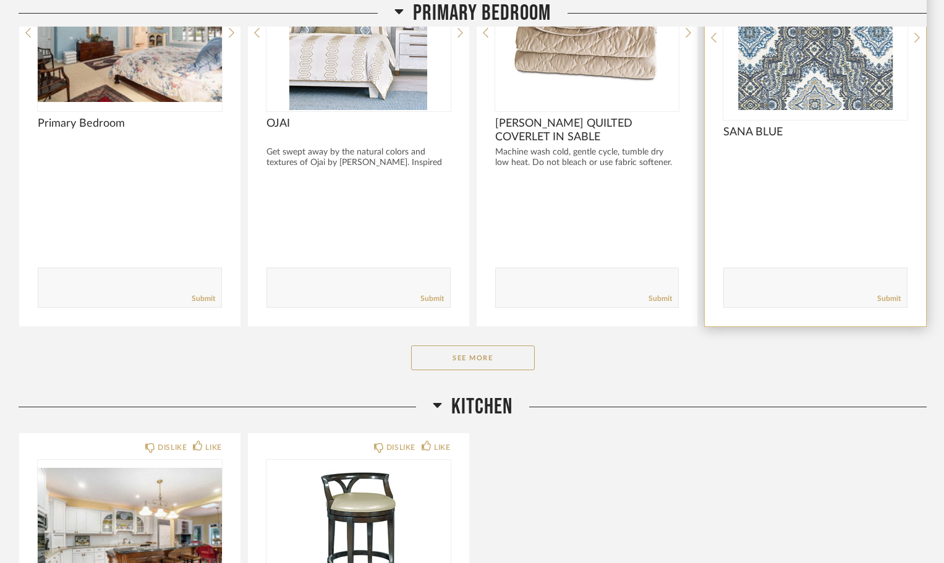
scroll to position [309, 0]
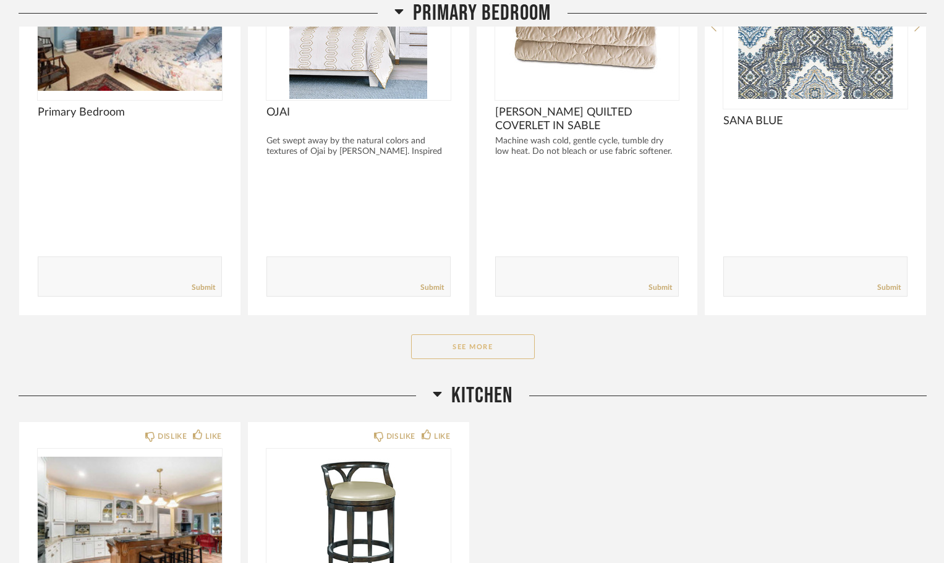
click at [478, 347] on button "See More" at bounding box center [473, 346] width 124 height 25
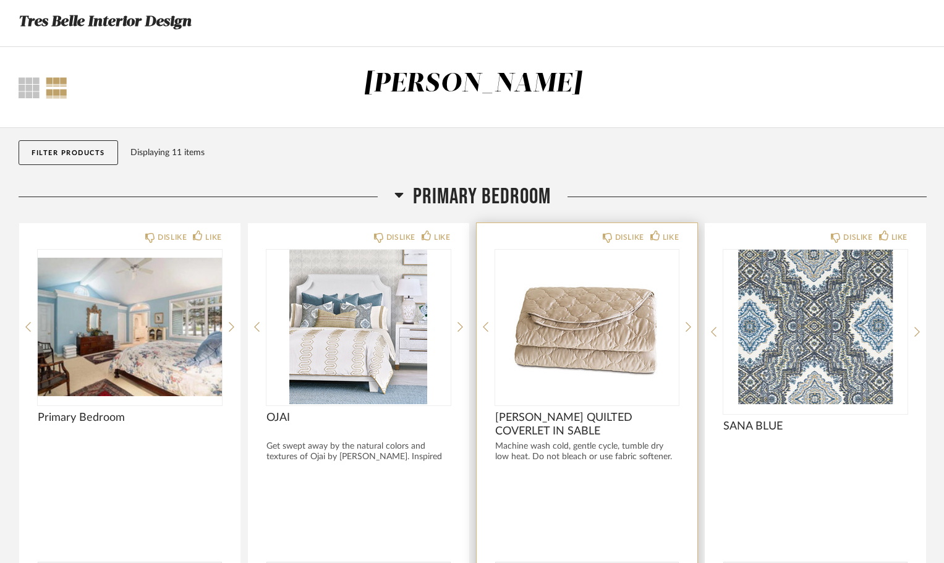
scroll to position [0, 0]
